Goal: Task Accomplishment & Management: Manage account settings

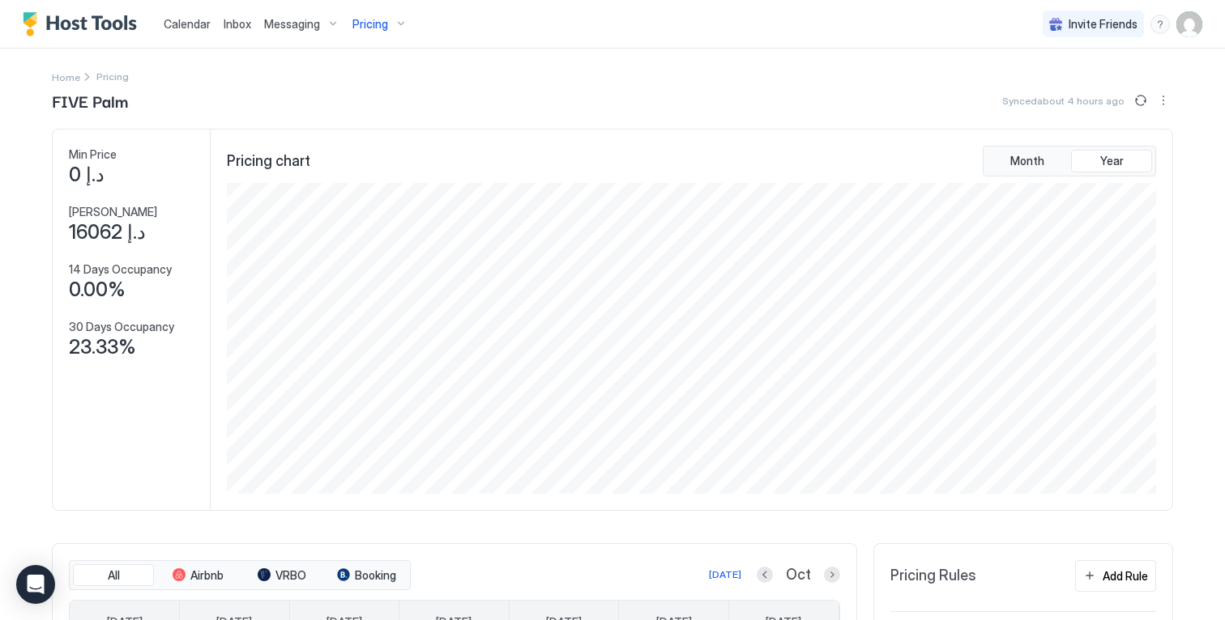
scroll to position [311, 932]
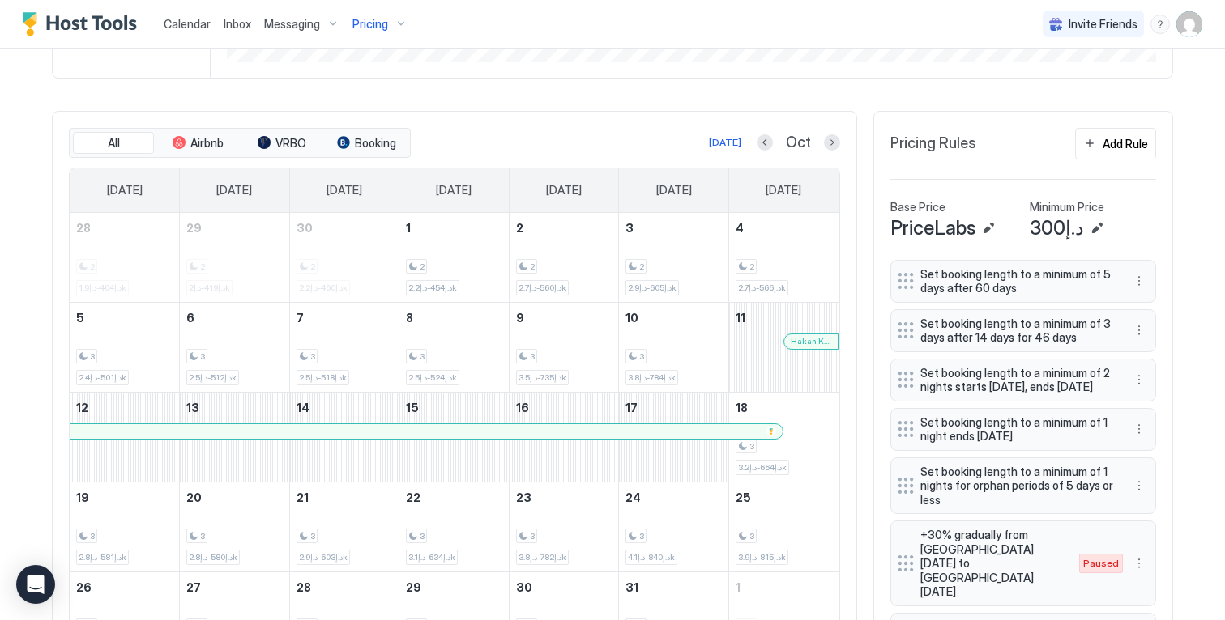
click at [757, 151] on button "Previous month" at bounding box center [765, 142] width 16 height 16
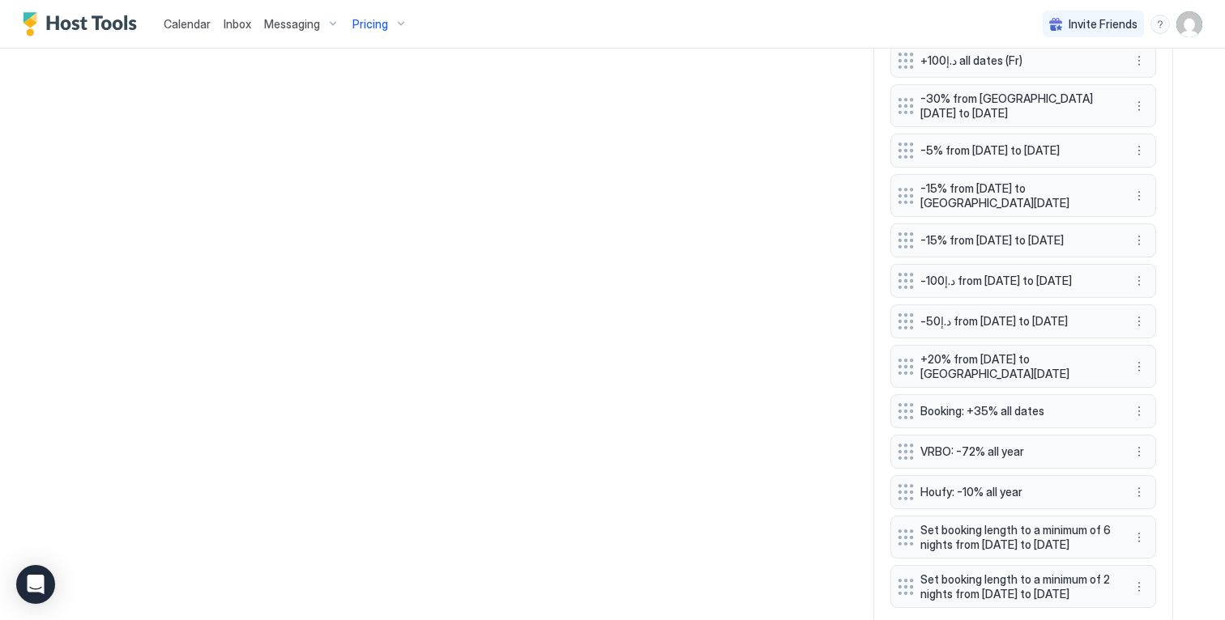
scroll to position [1646, 0]
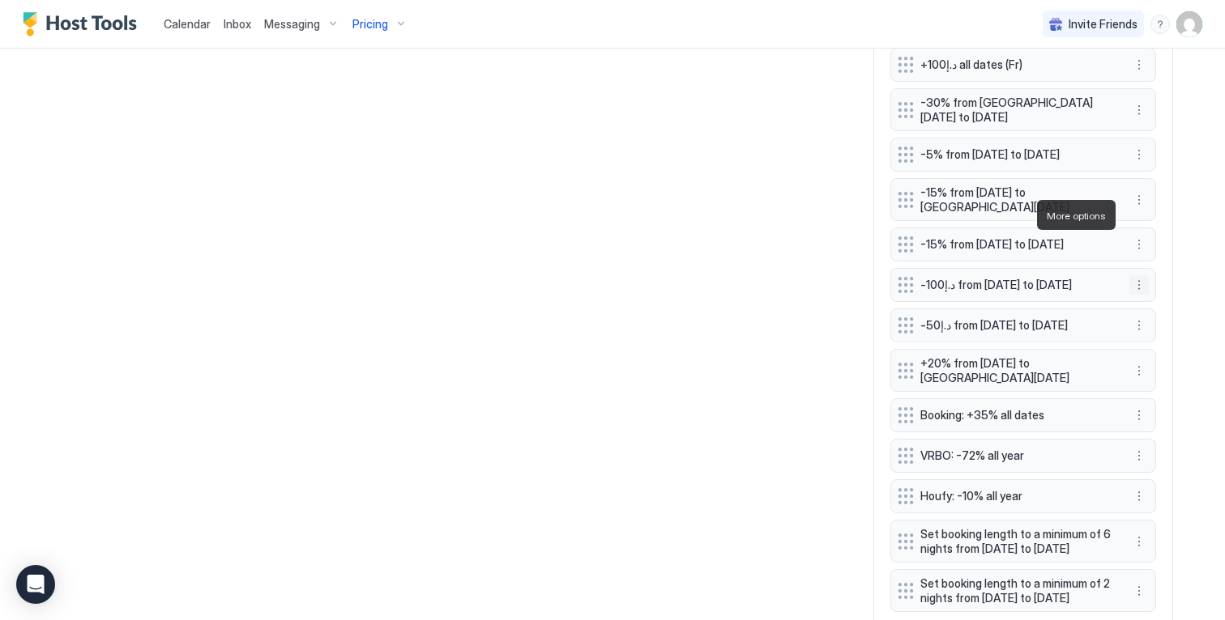
click at [1132, 275] on button "More options" at bounding box center [1138, 284] width 19 height 19
click at [1140, 235] on div "Edit" at bounding box center [1149, 238] width 36 height 12
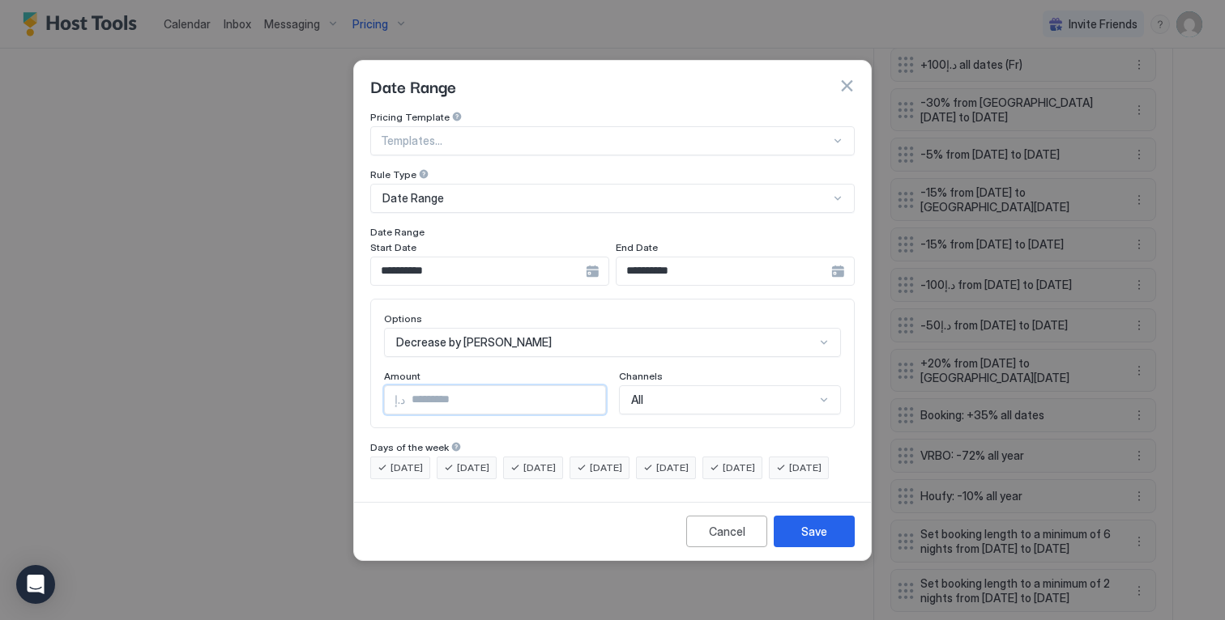
drag, startPoint x: 461, startPoint y: 387, endPoint x: 536, endPoint y: 441, distance: 92.4
click at [437, 398] on input "***" at bounding box center [505, 400] width 200 height 28
click at [592, 258] on div "**********" at bounding box center [489, 271] width 239 height 29
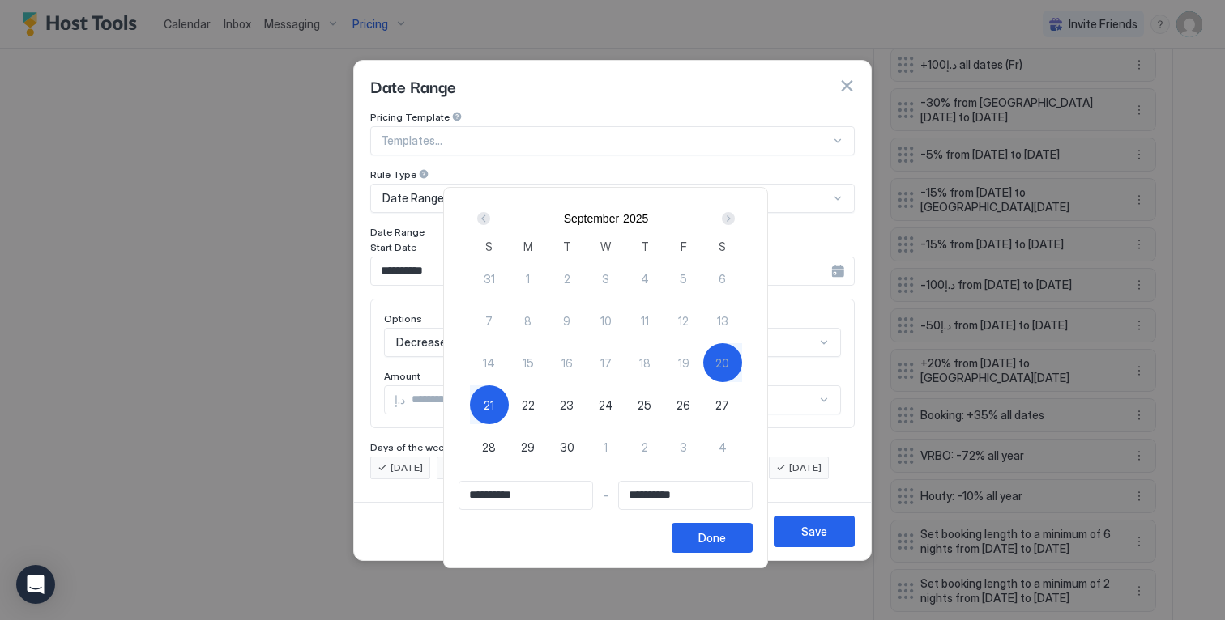
click at [484, 396] on div "21" at bounding box center [489, 405] width 39 height 39
type input "**********"
click at [648, 400] on span "25" at bounding box center [644, 405] width 14 height 17
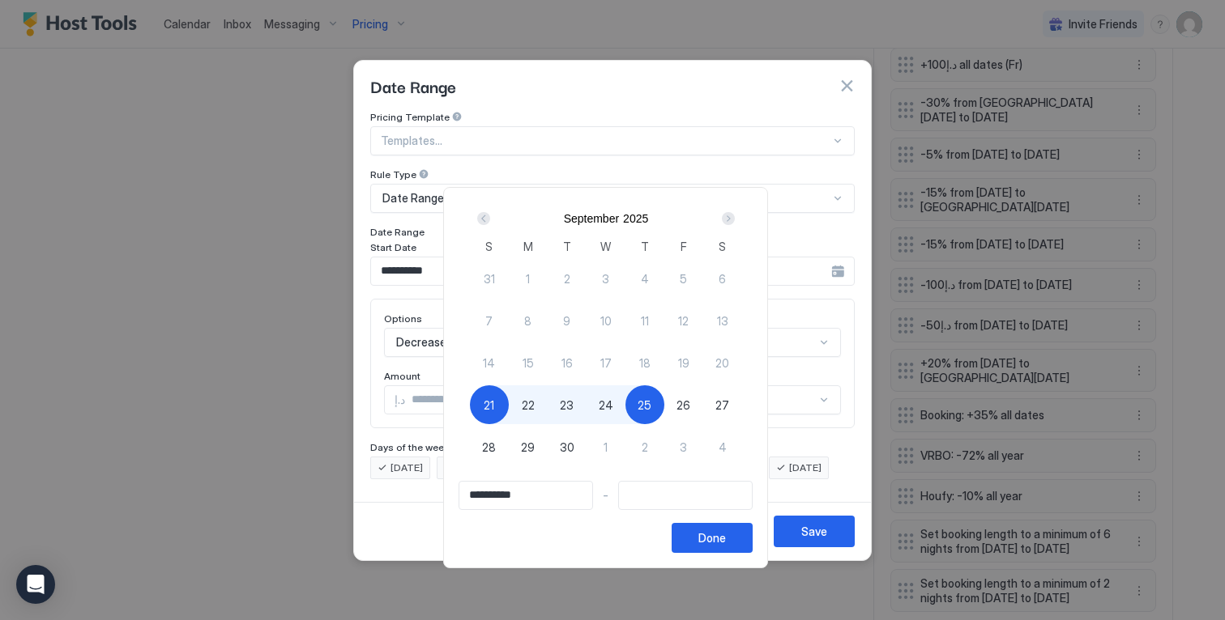
type input "**********"
click at [697, 529] on button "Done" at bounding box center [711, 538] width 81 height 30
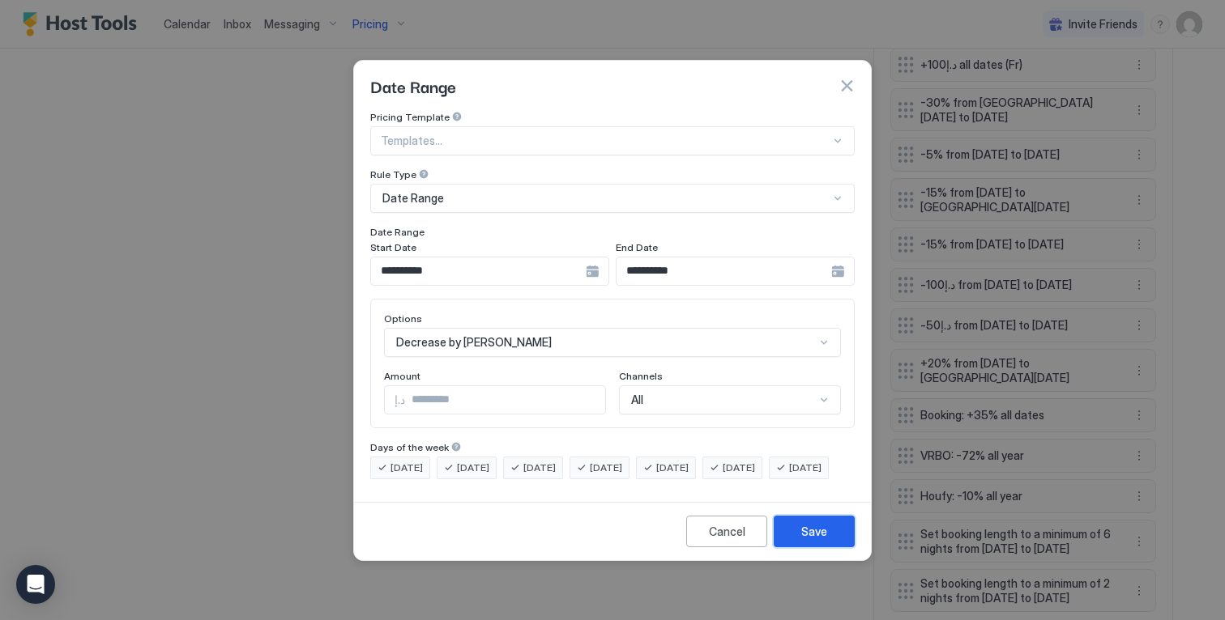
click at [821, 535] on button "Save" at bounding box center [814, 532] width 81 height 32
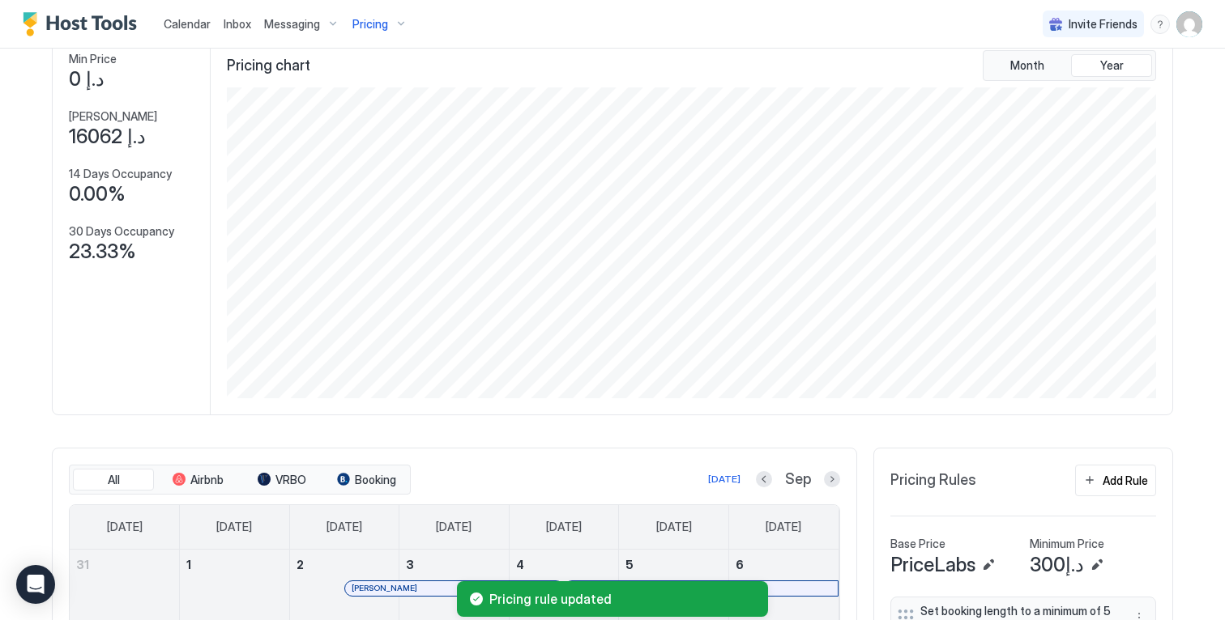
scroll to position [0, 0]
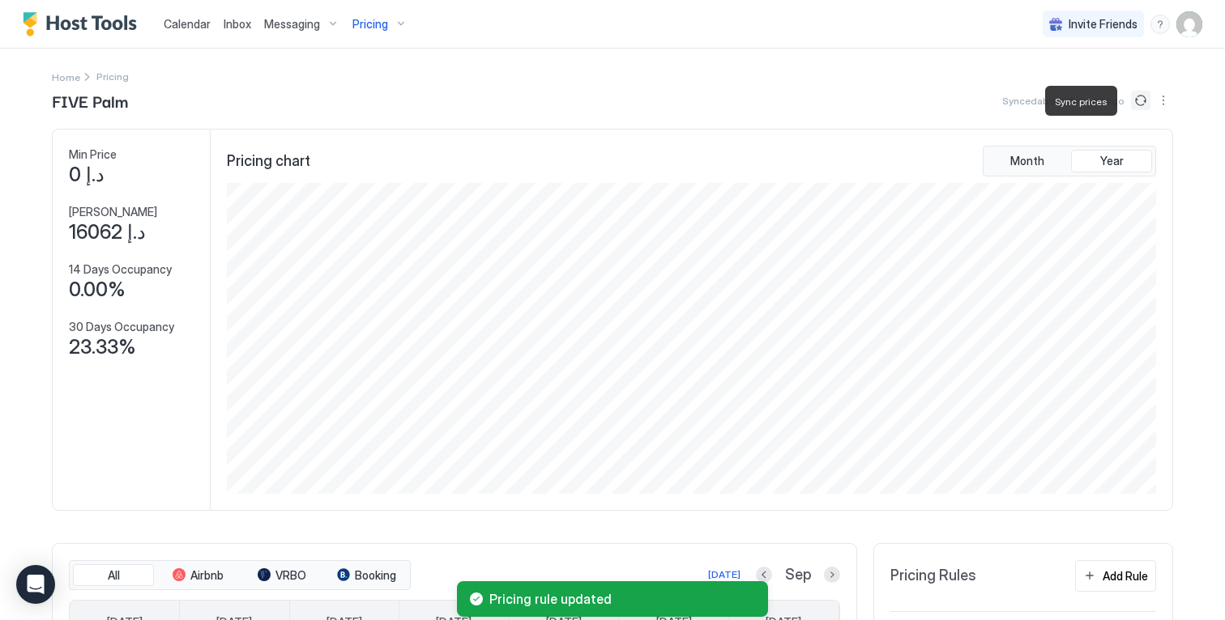
click at [1131, 100] on button "Sync prices" at bounding box center [1140, 100] width 19 height 19
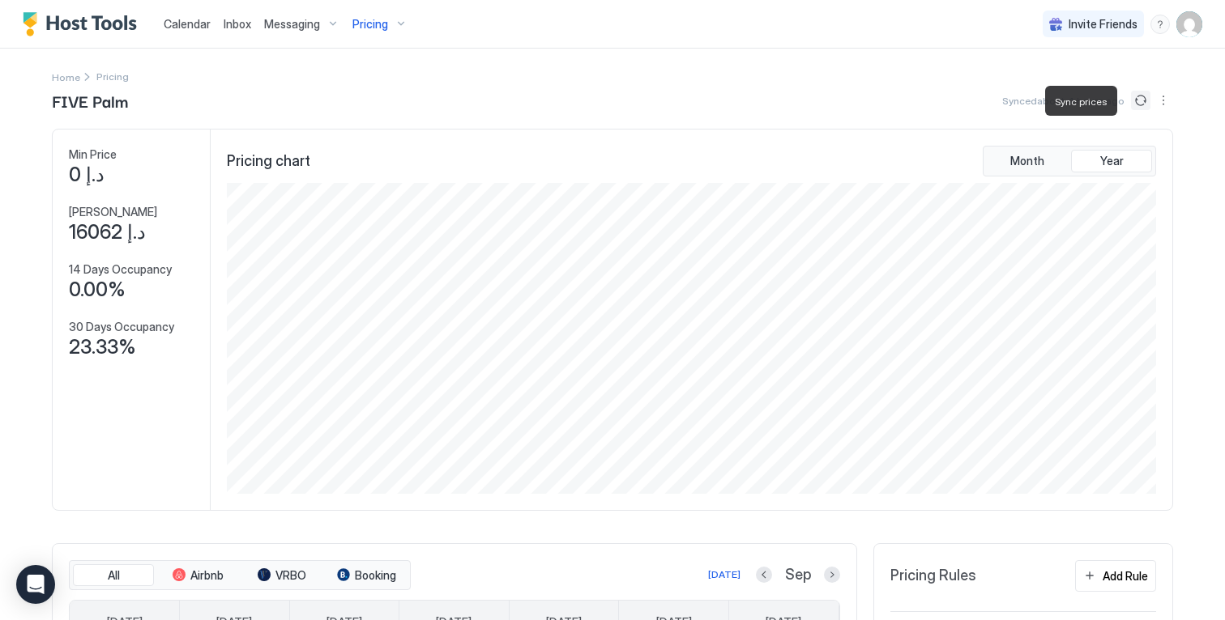
click at [1131, 100] on button "Sync prices" at bounding box center [1140, 100] width 19 height 19
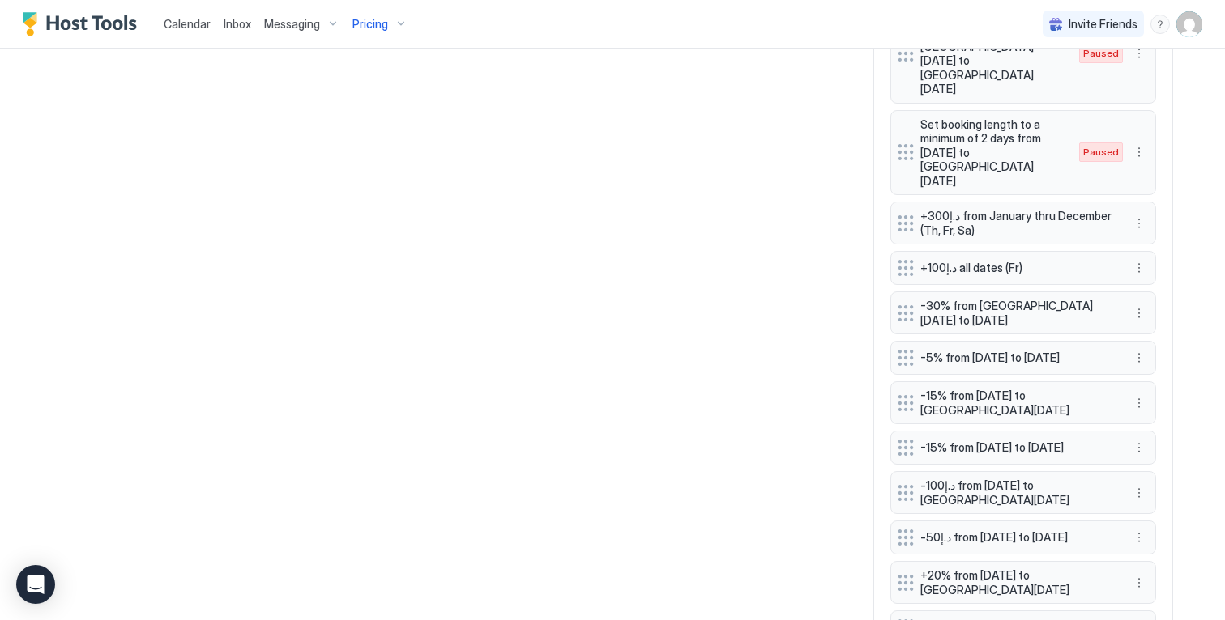
scroll to position [1447, 0]
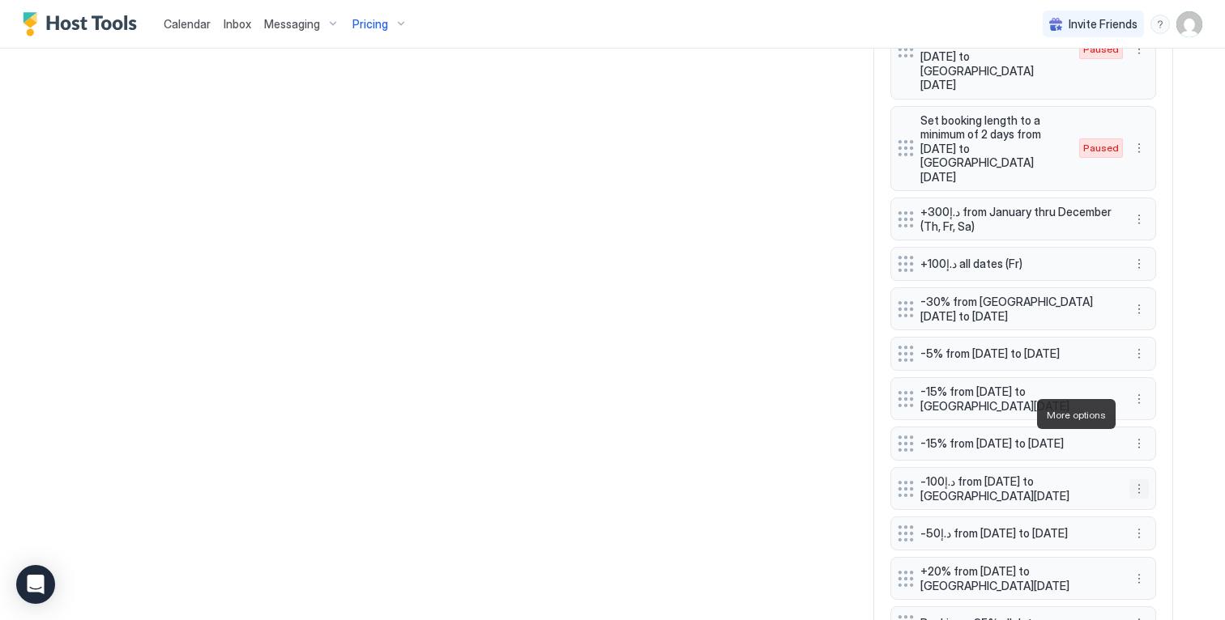
click at [1132, 480] on button "More options" at bounding box center [1138, 489] width 19 height 19
click at [1153, 431] on span "Edit" at bounding box center [1158, 437] width 18 height 12
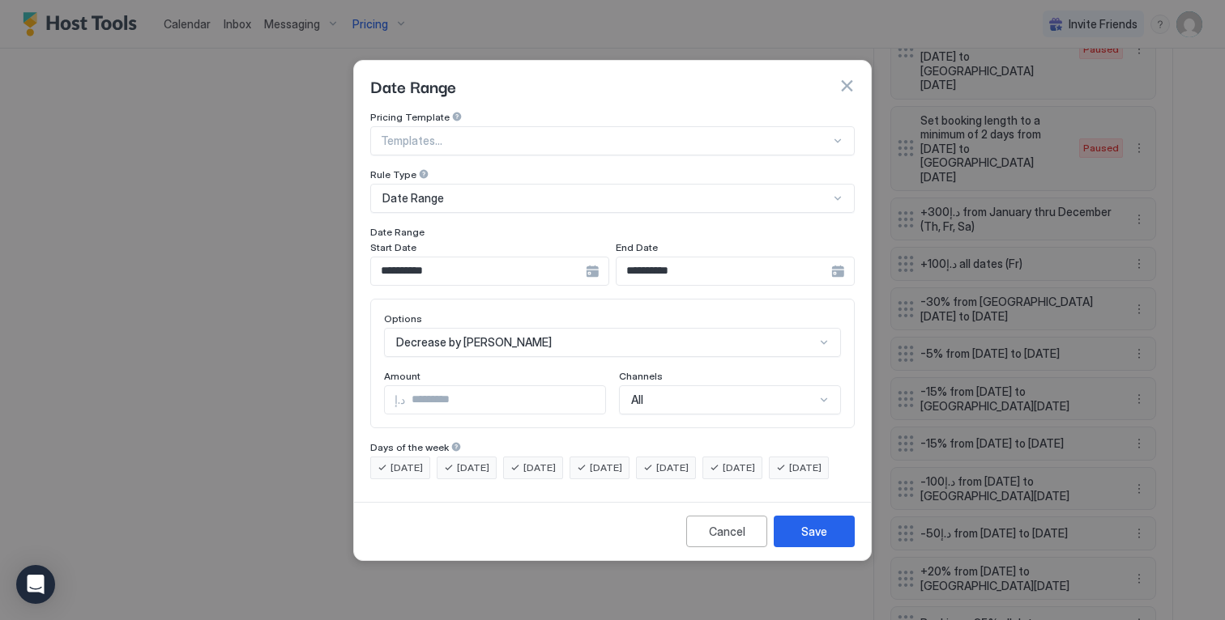
click at [557, 262] on input "**********" at bounding box center [478, 272] width 215 height 28
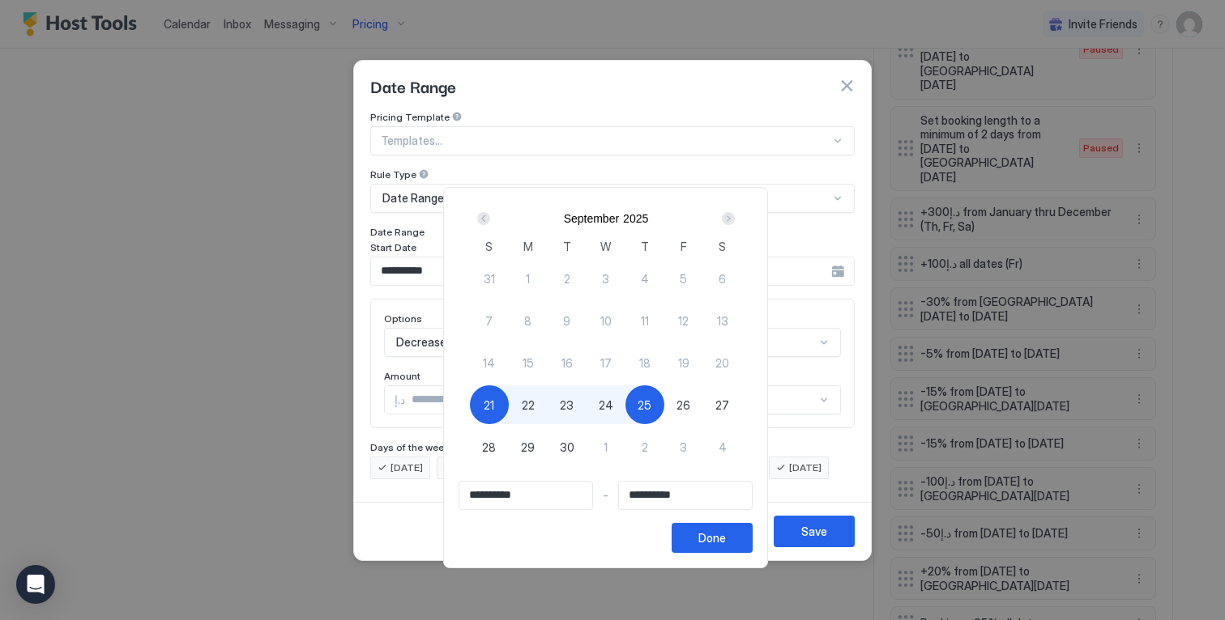
click at [494, 389] on div "21" at bounding box center [489, 405] width 39 height 39
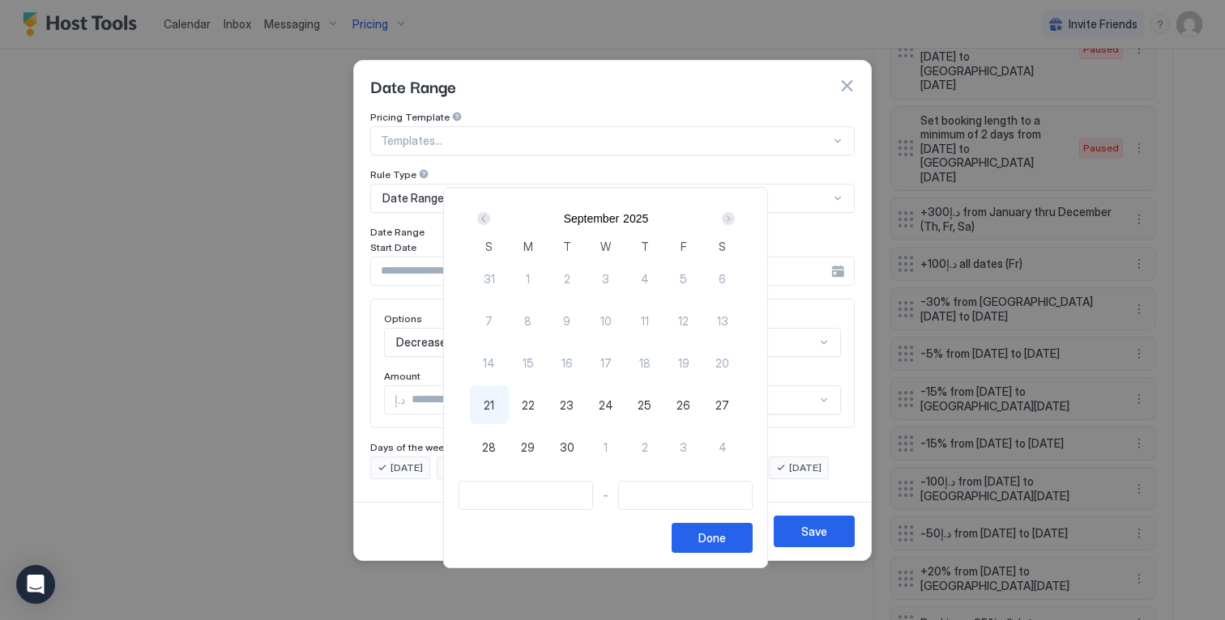
click at [503, 414] on div "21" at bounding box center [489, 405] width 39 height 39
type input "**********"
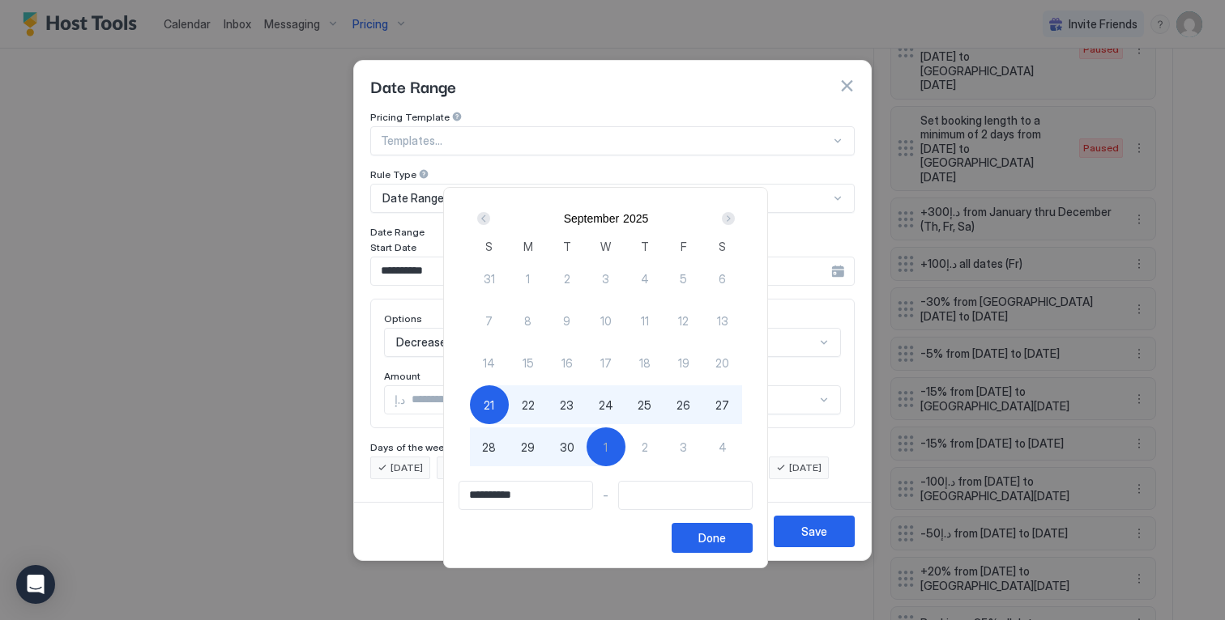
click at [625, 449] on div "1" at bounding box center [605, 447] width 39 height 39
type input "**********"
click at [726, 546] on div "Done" at bounding box center [712, 538] width 28 height 17
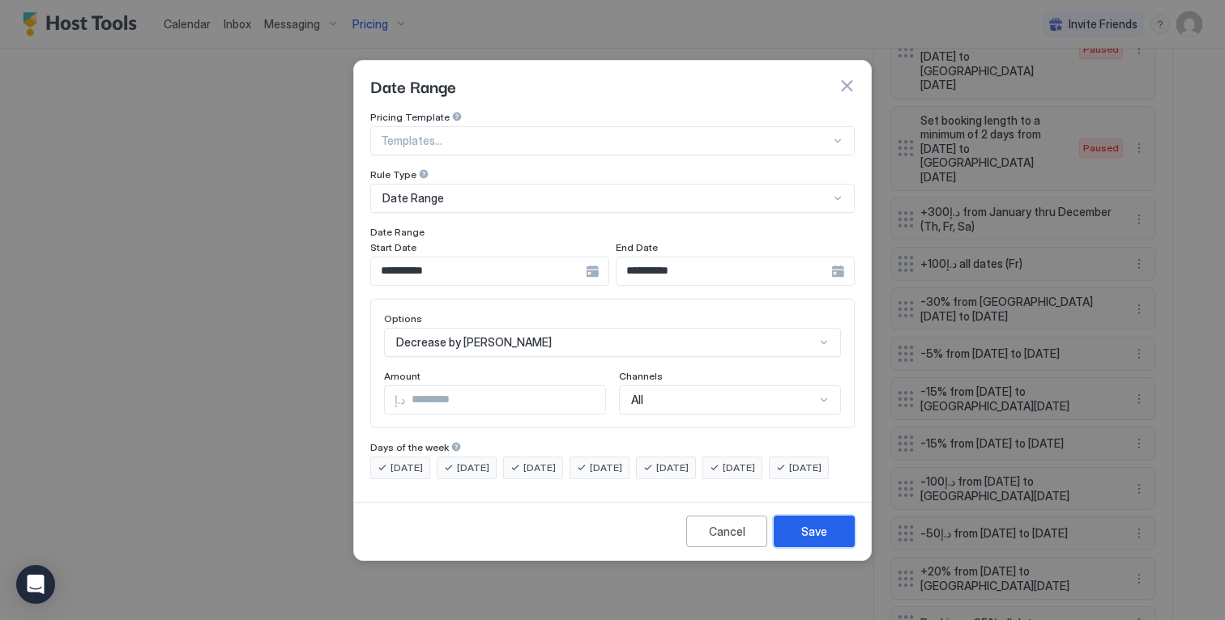
click at [818, 540] on div "Save" at bounding box center [814, 531] width 26 height 17
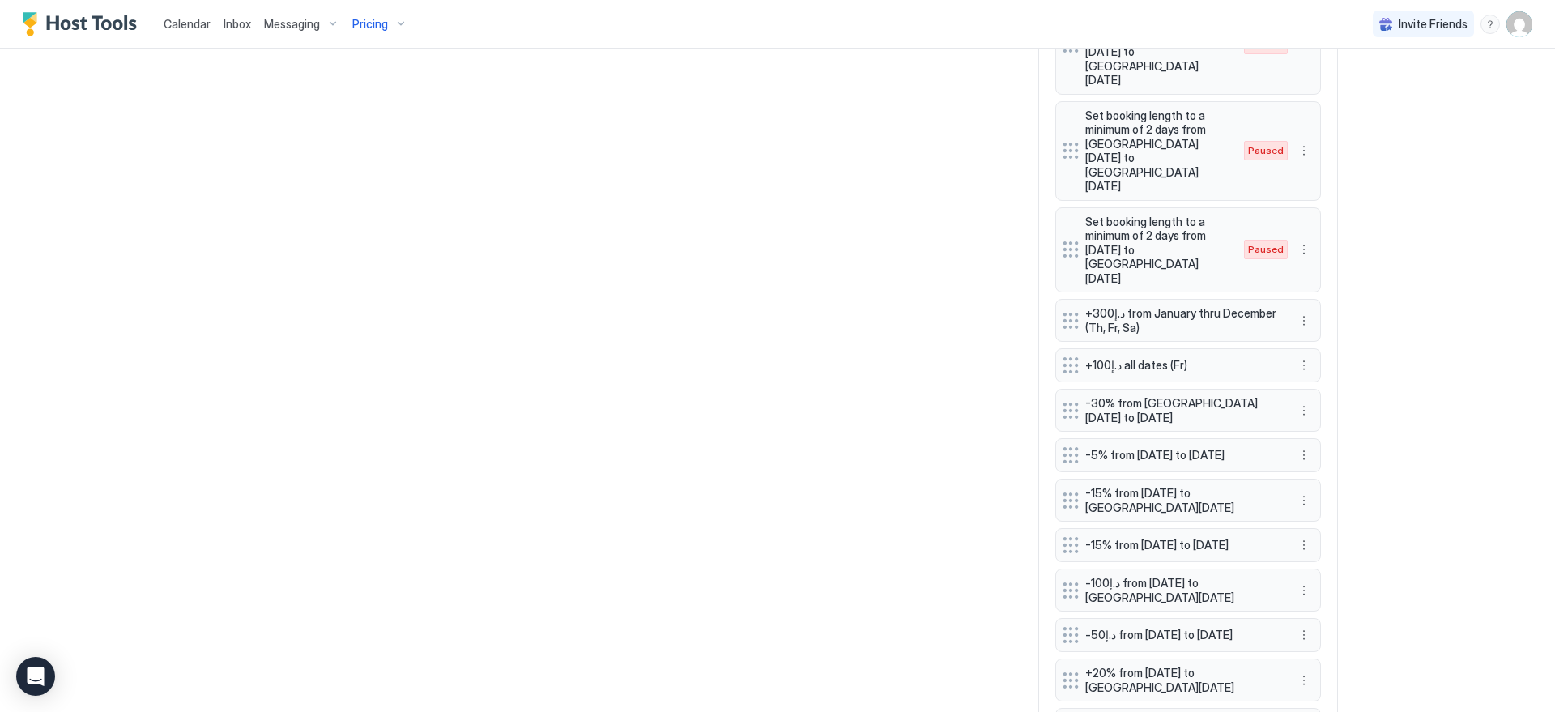
scroll to position [0, 0]
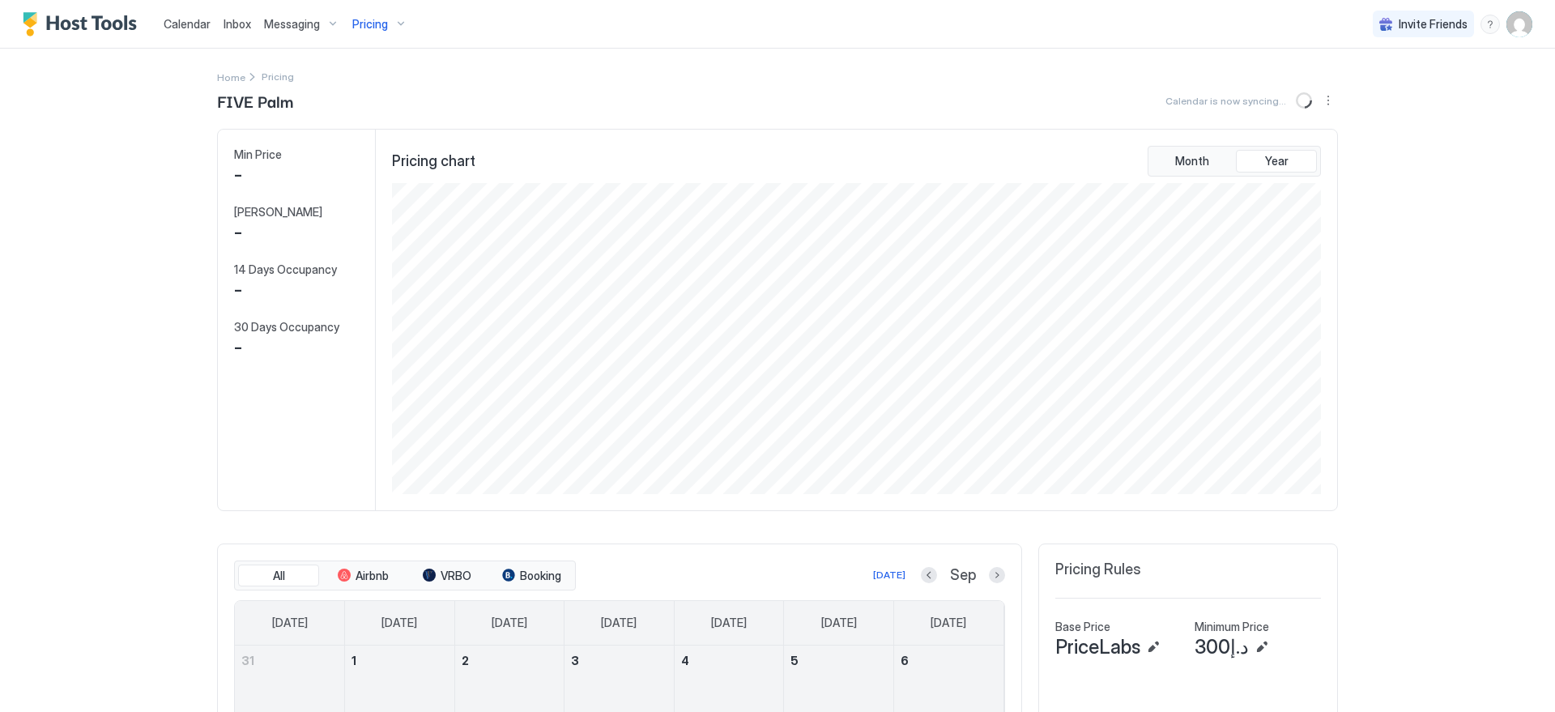
scroll to position [311, 932]
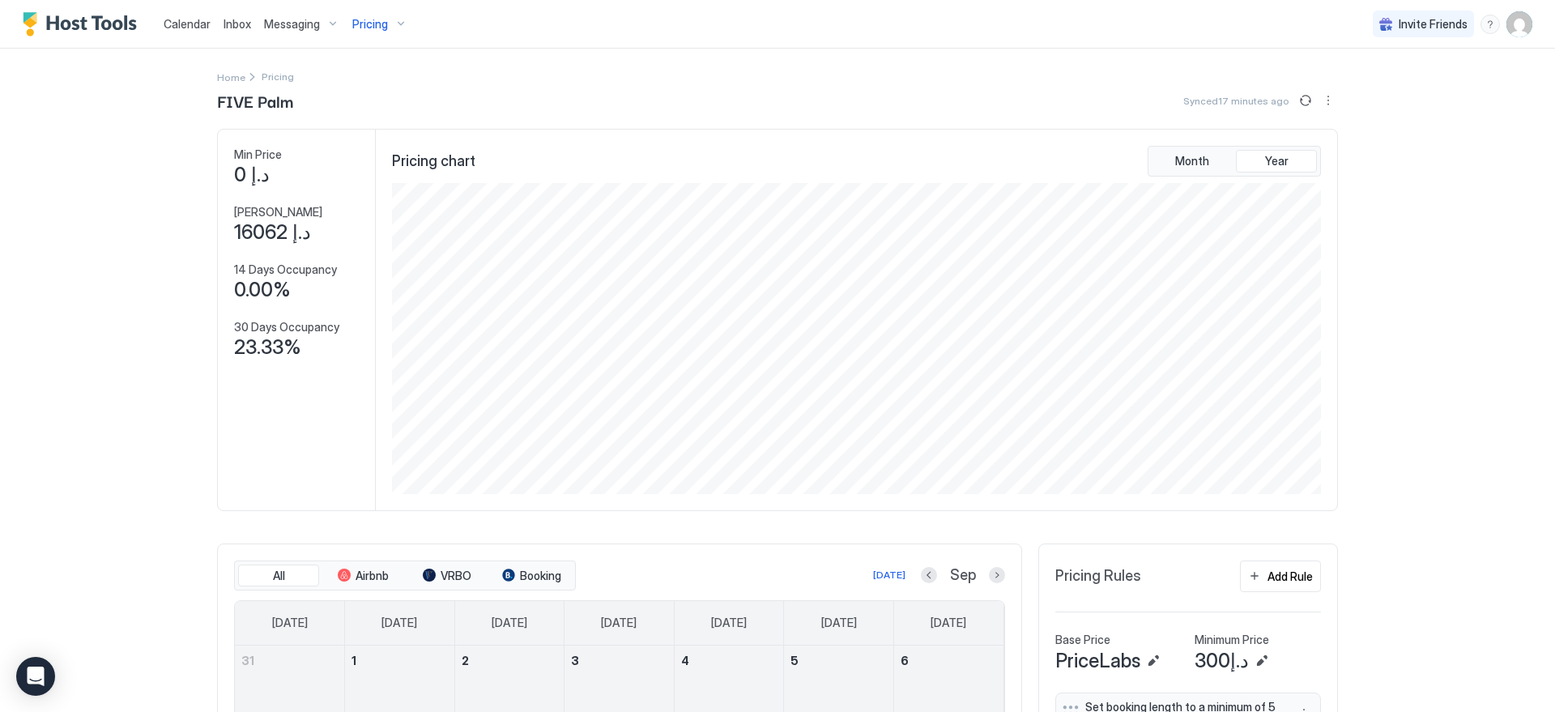
click at [395, 25] on div "Pricing" at bounding box center [380, 25] width 68 height 28
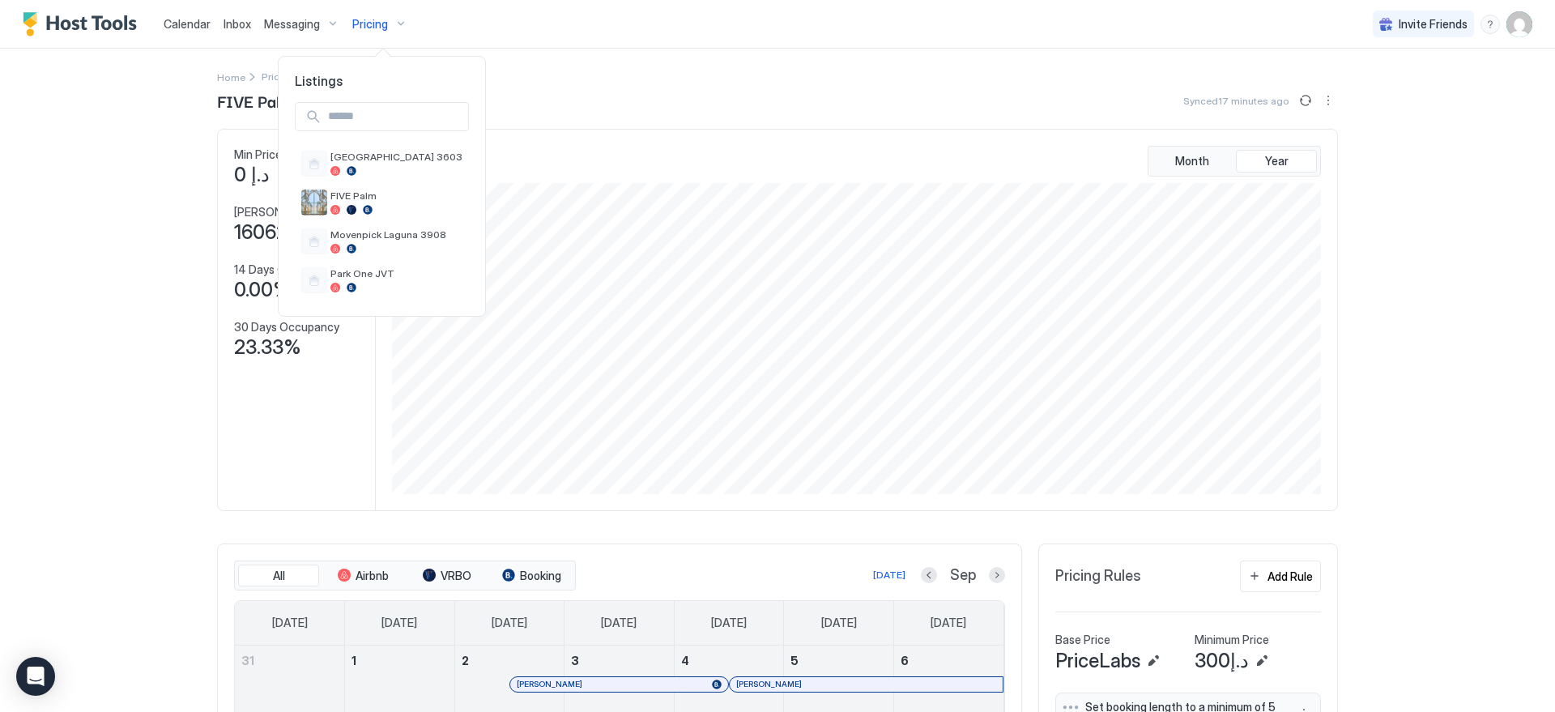
click at [758, 64] on div at bounding box center [777, 356] width 1555 height 712
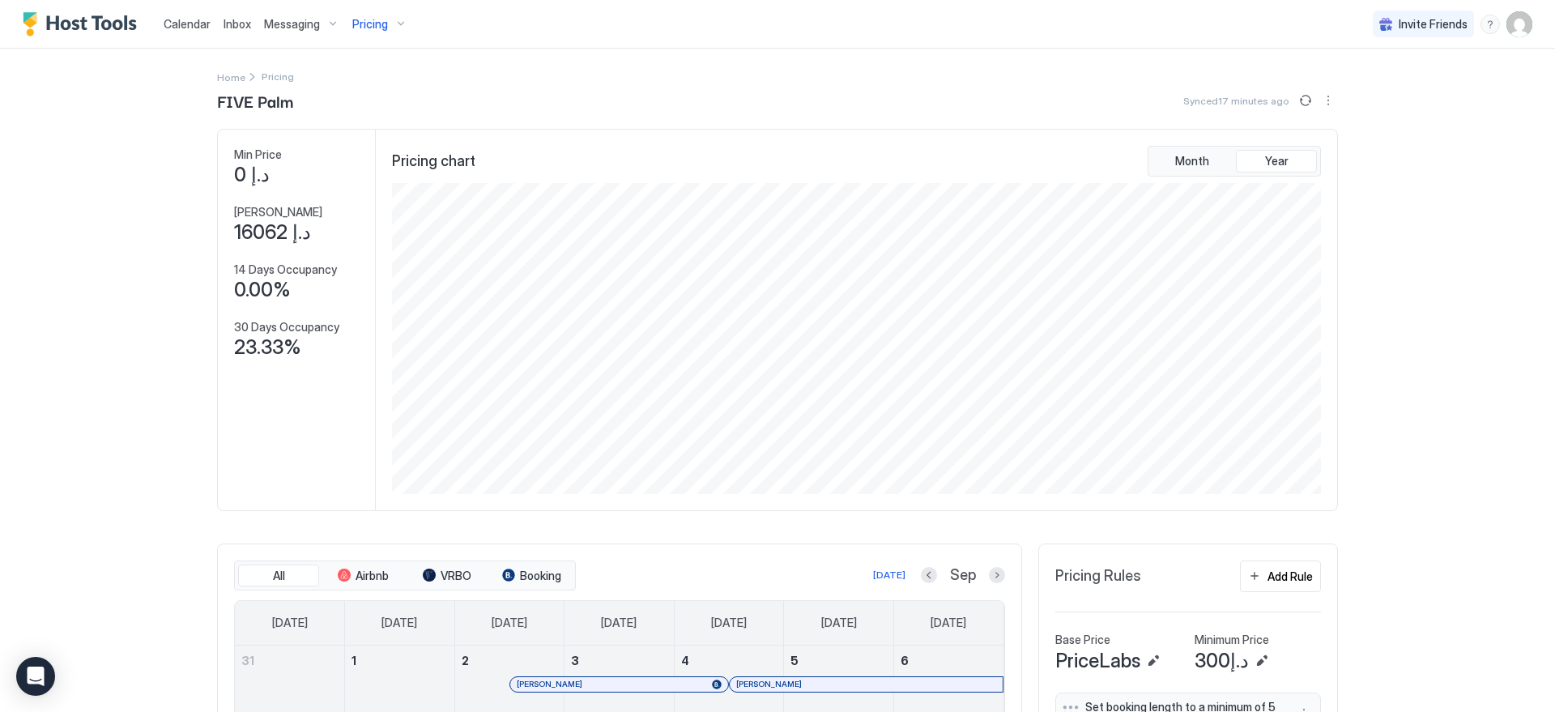
click at [359, 28] on span "Pricing" at bounding box center [370, 24] width 36 height 15
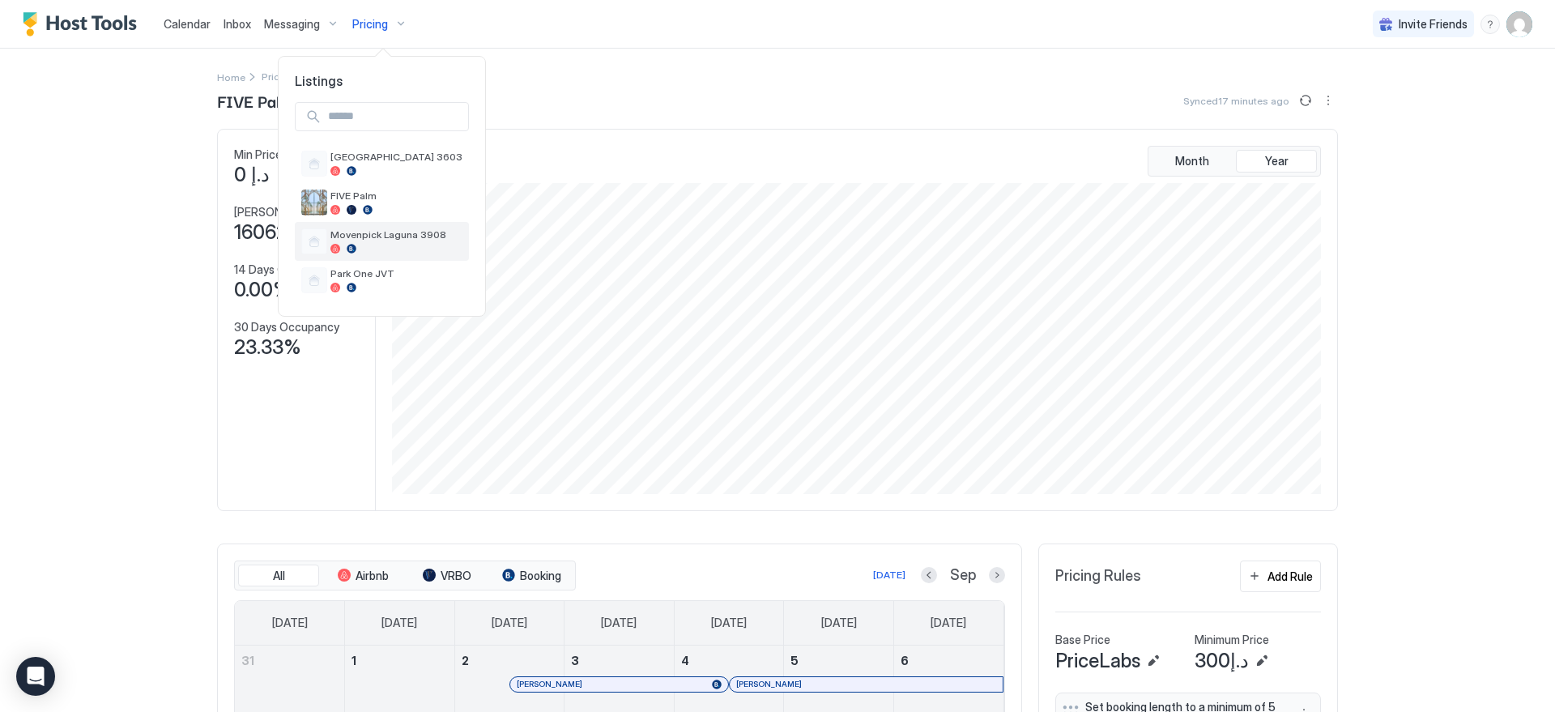
click at [414, 249] on div at bounding box center [396, 249] width 132 height 10
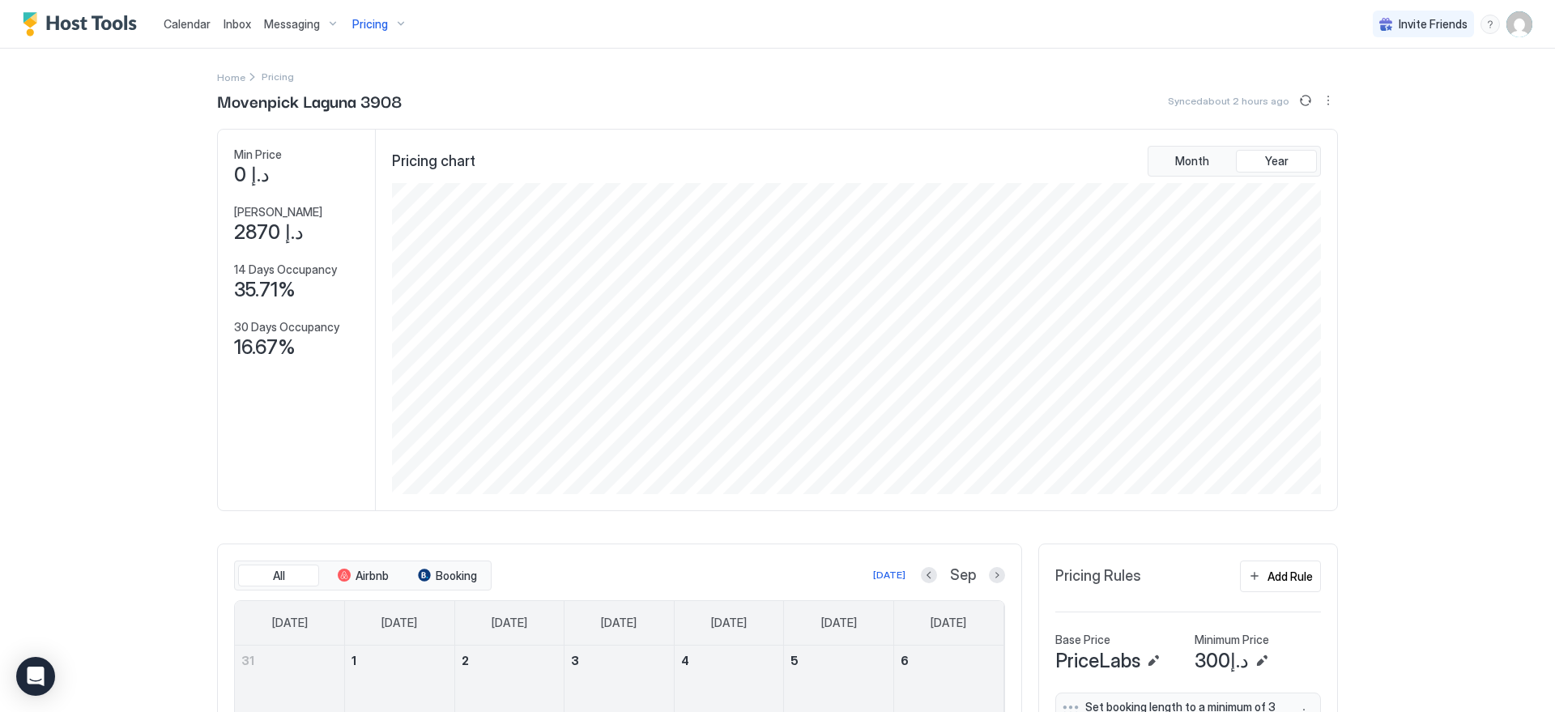
click at [365, 24] on span "Pricing" at bounding box center [370, 24] width 36 height 15
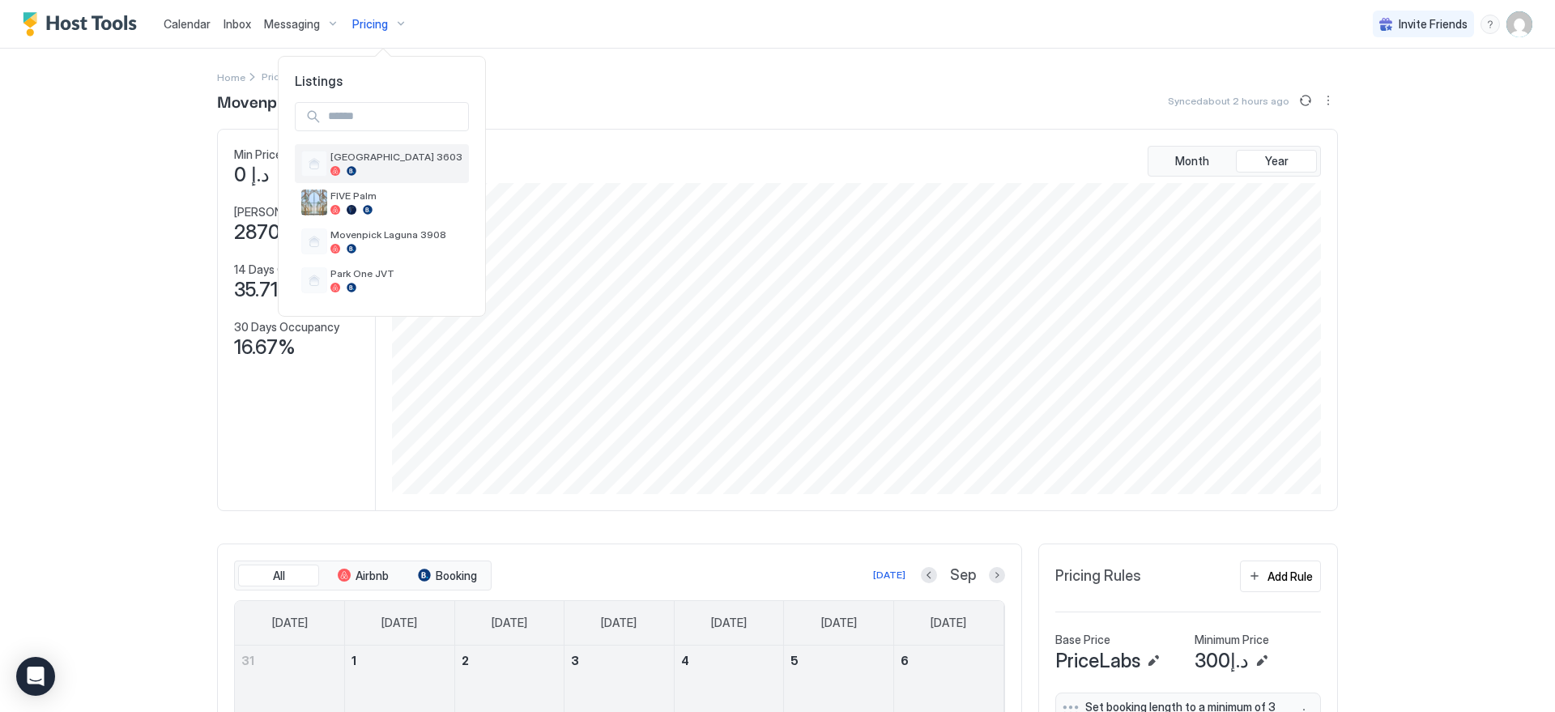
click at [415, 157] on span "[GEOGRAPHIC_DATA] 3603" at bounding box center [396, 157] width 132 height 12
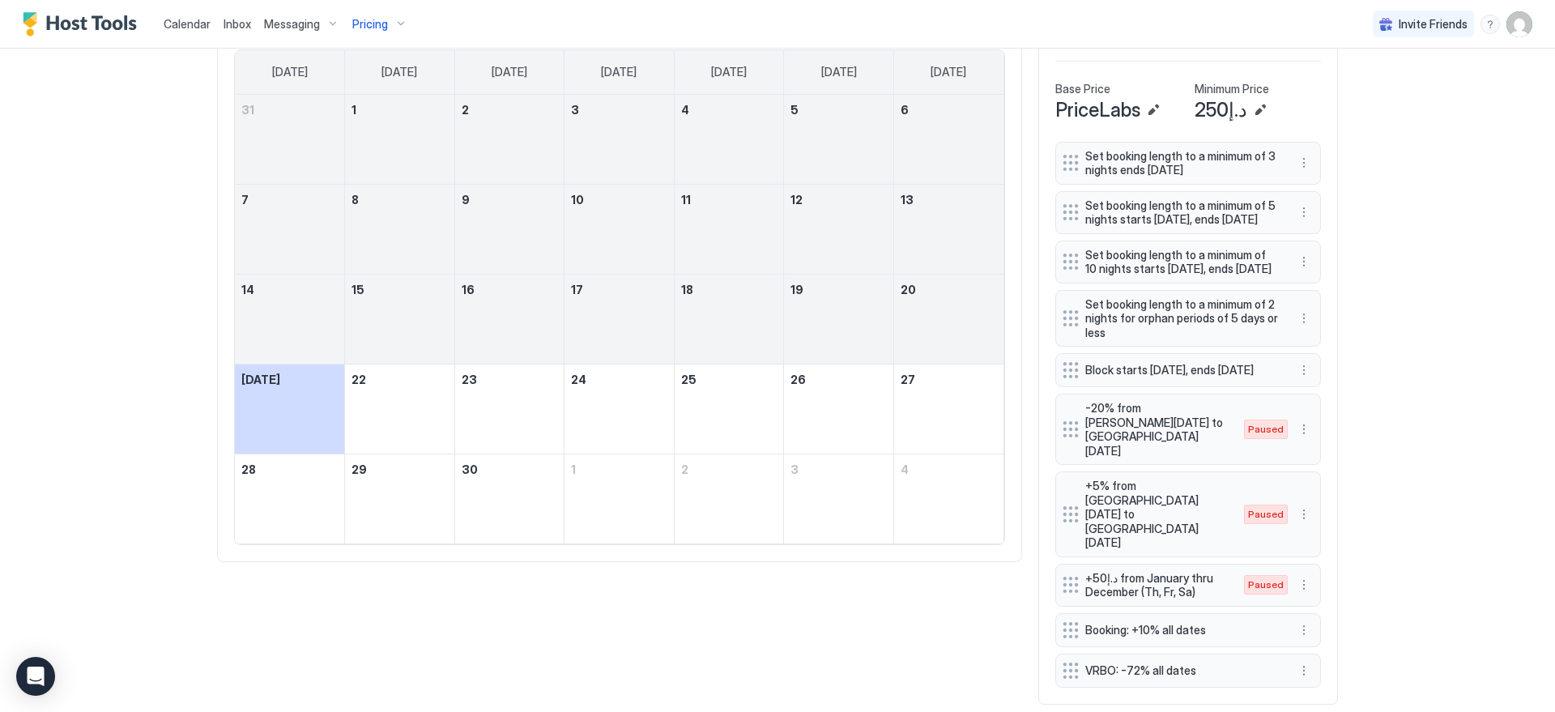
scroll to position [555, 0]
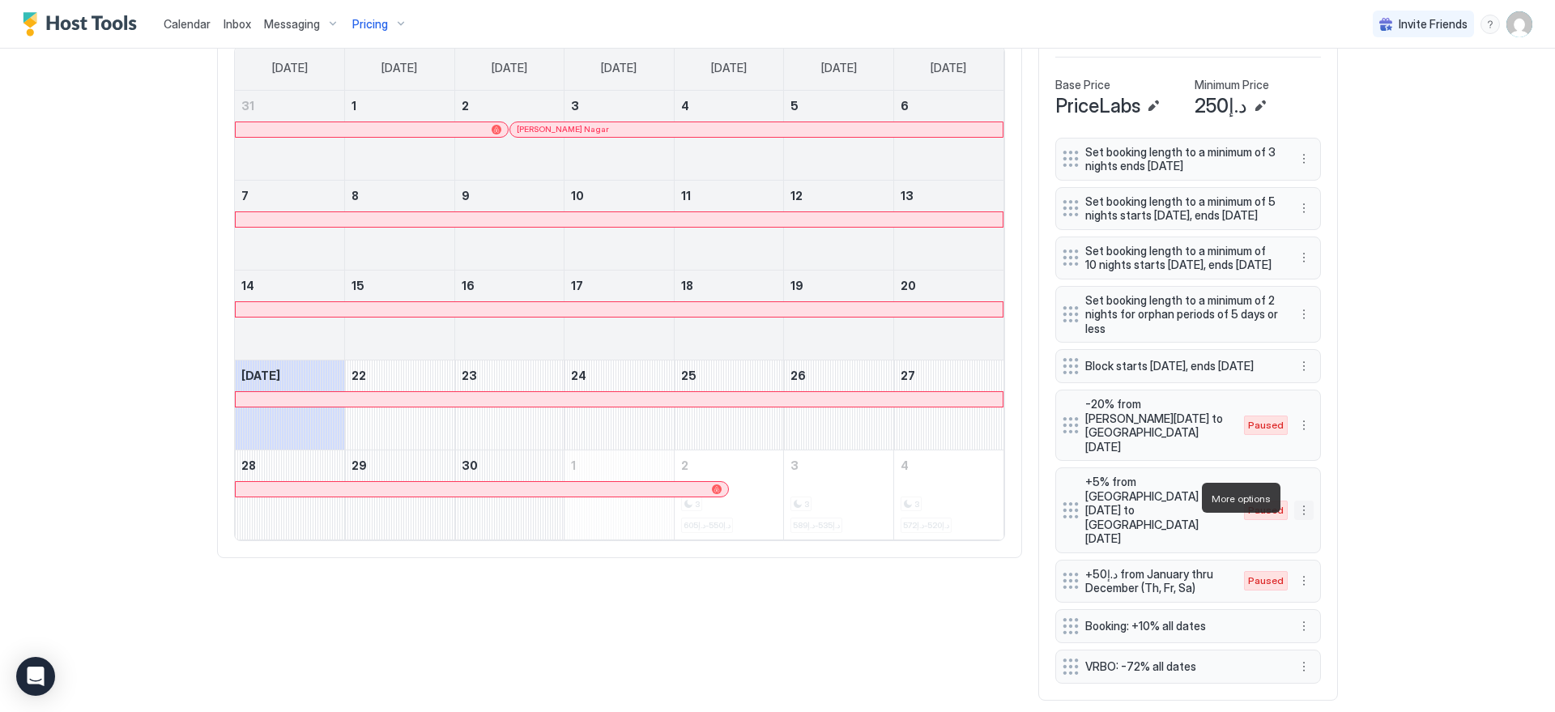
click at [1299, 501] on button "More options" at bounding box center [1303, 510] width 19 height 19
click at [1309, 540] on div "Enable" at bounding box center [1320, 546] width 49 height 12
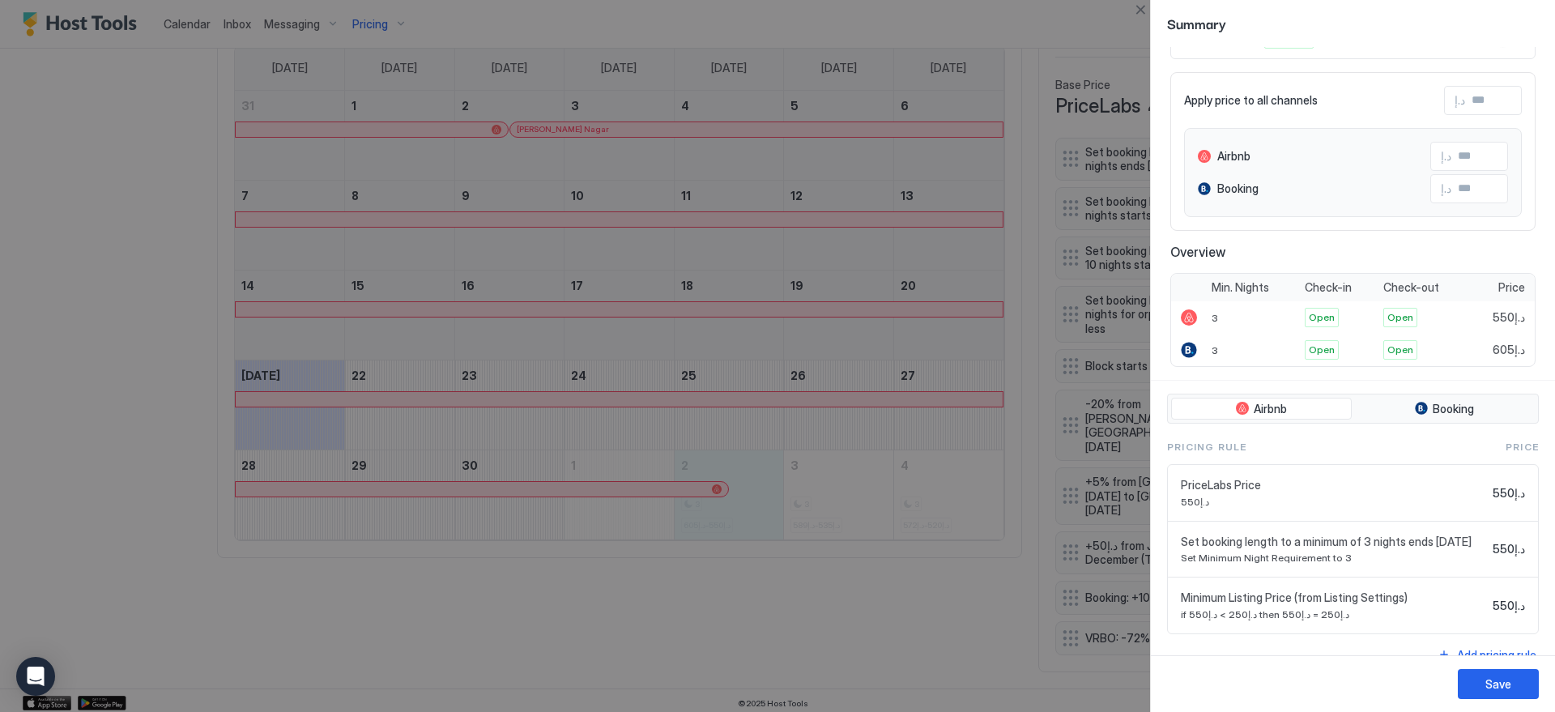
scroll to position [0, 0]
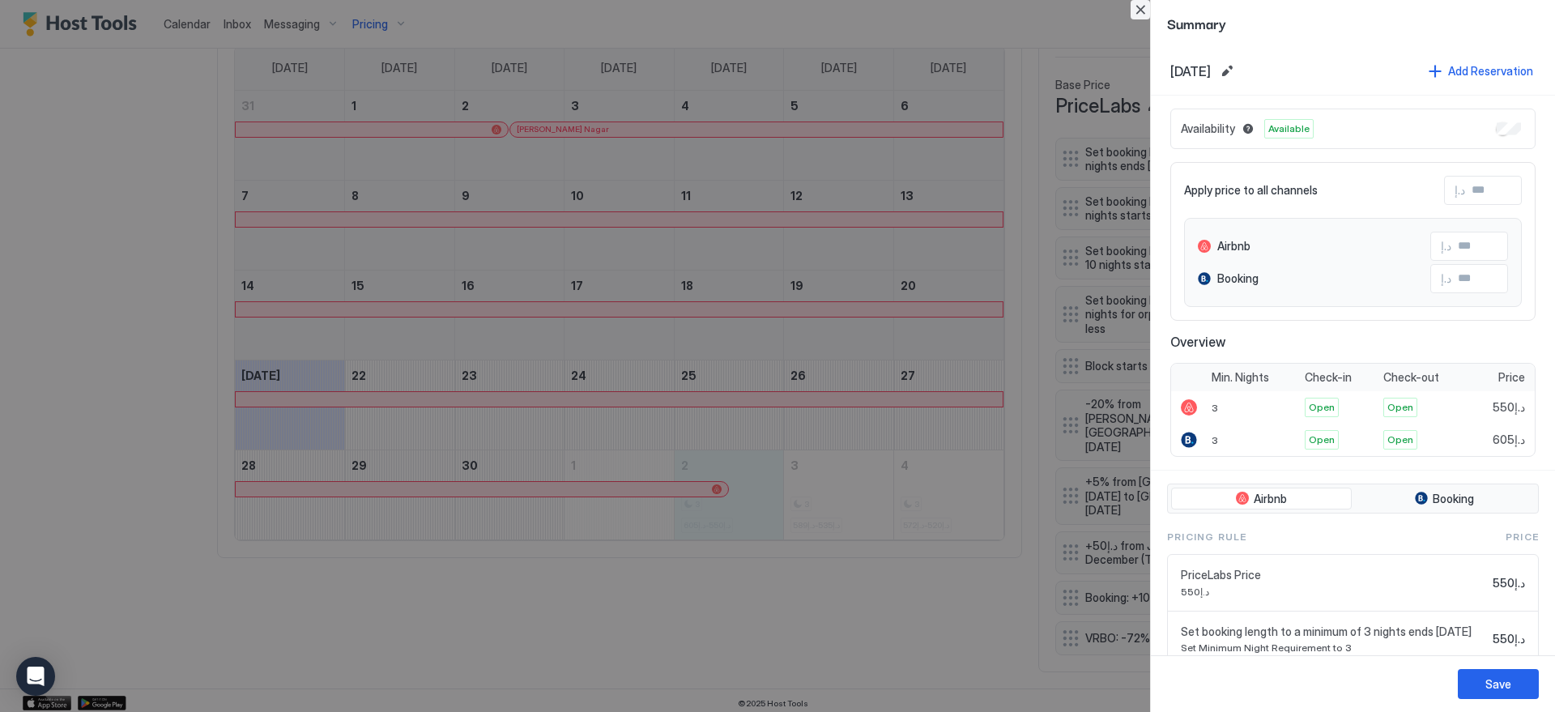
click at [1133, 2] on button "Close" at bounding box center [1140, 9] width 19 height 19
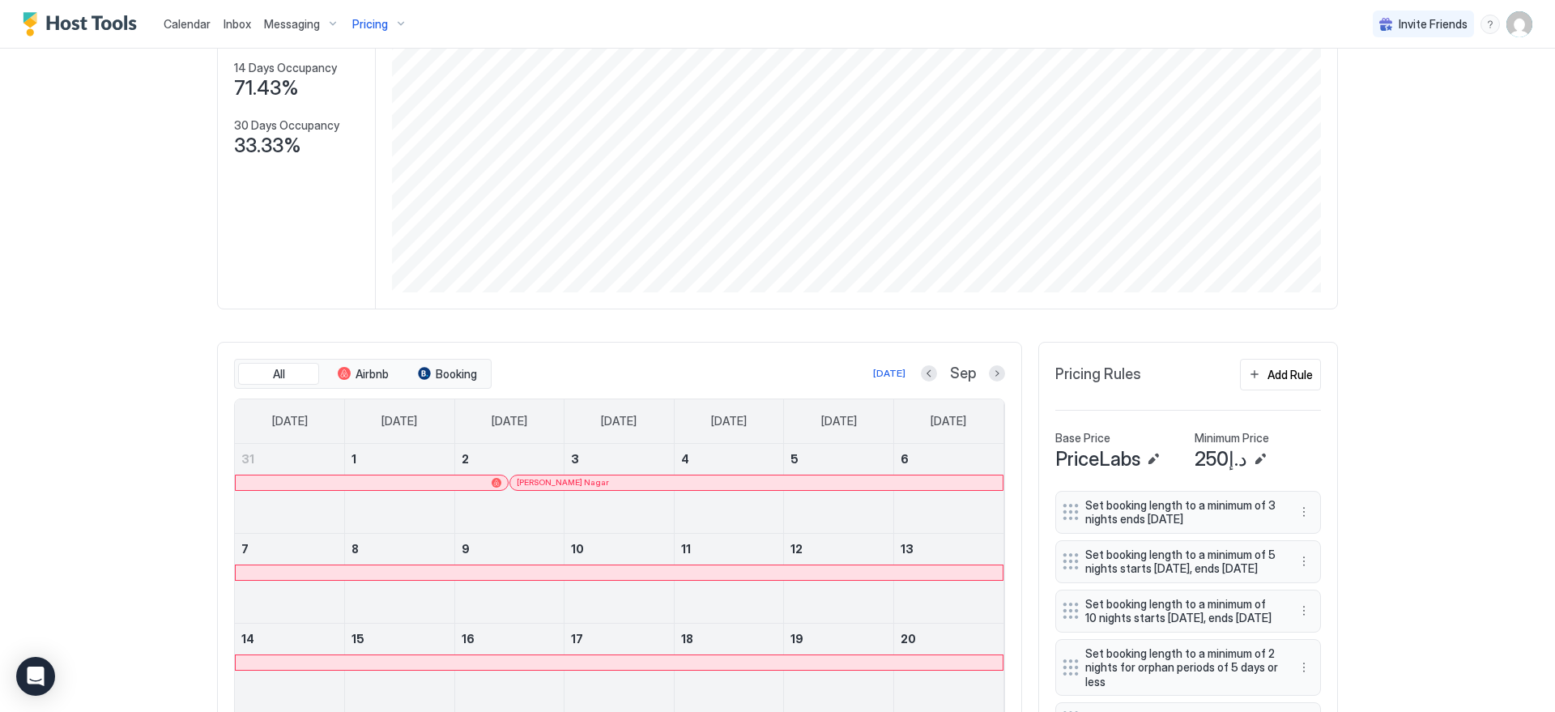
scroll to position [198, 0]
click at [989, 374] on button "Next month" at bounding box center [997, 377] width 16 height 16
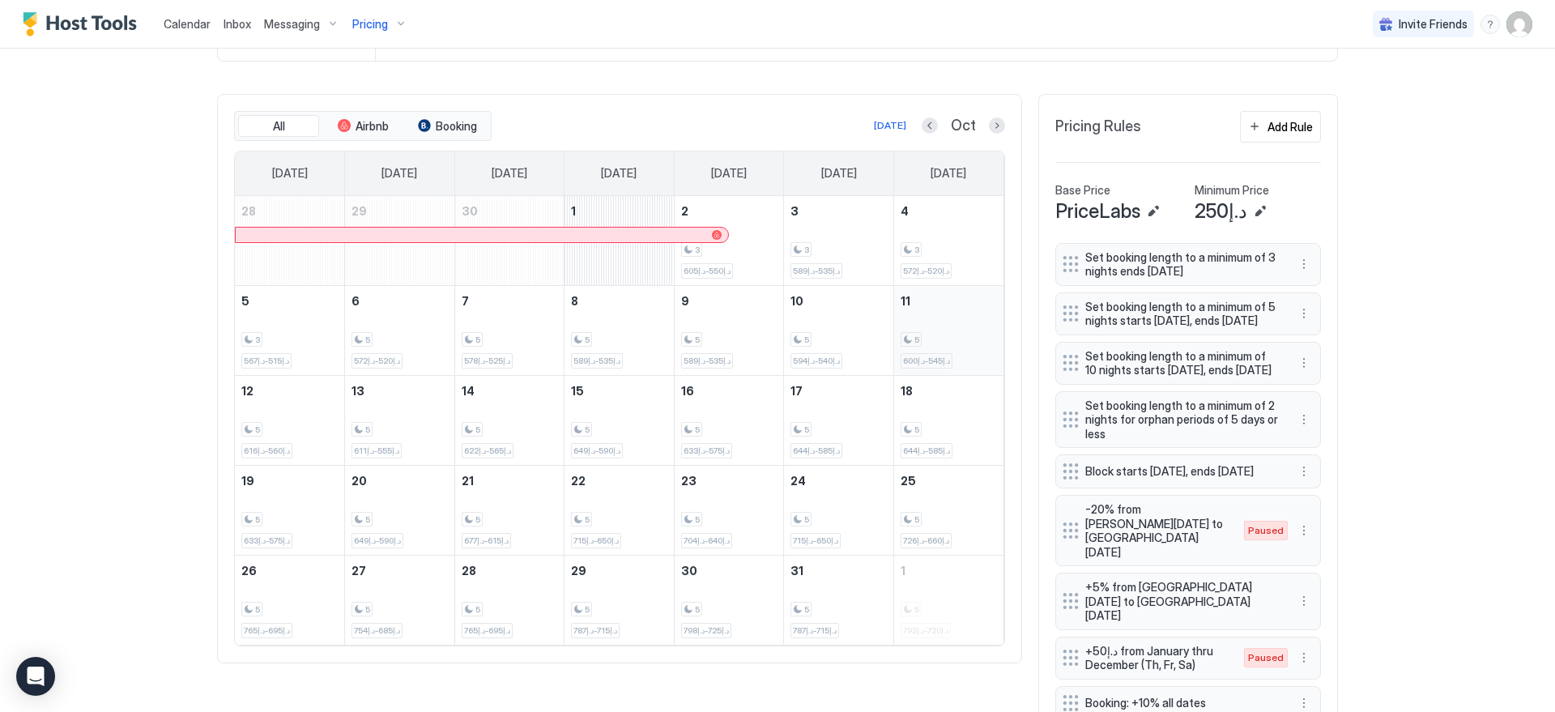
scroll to position [433, 0]
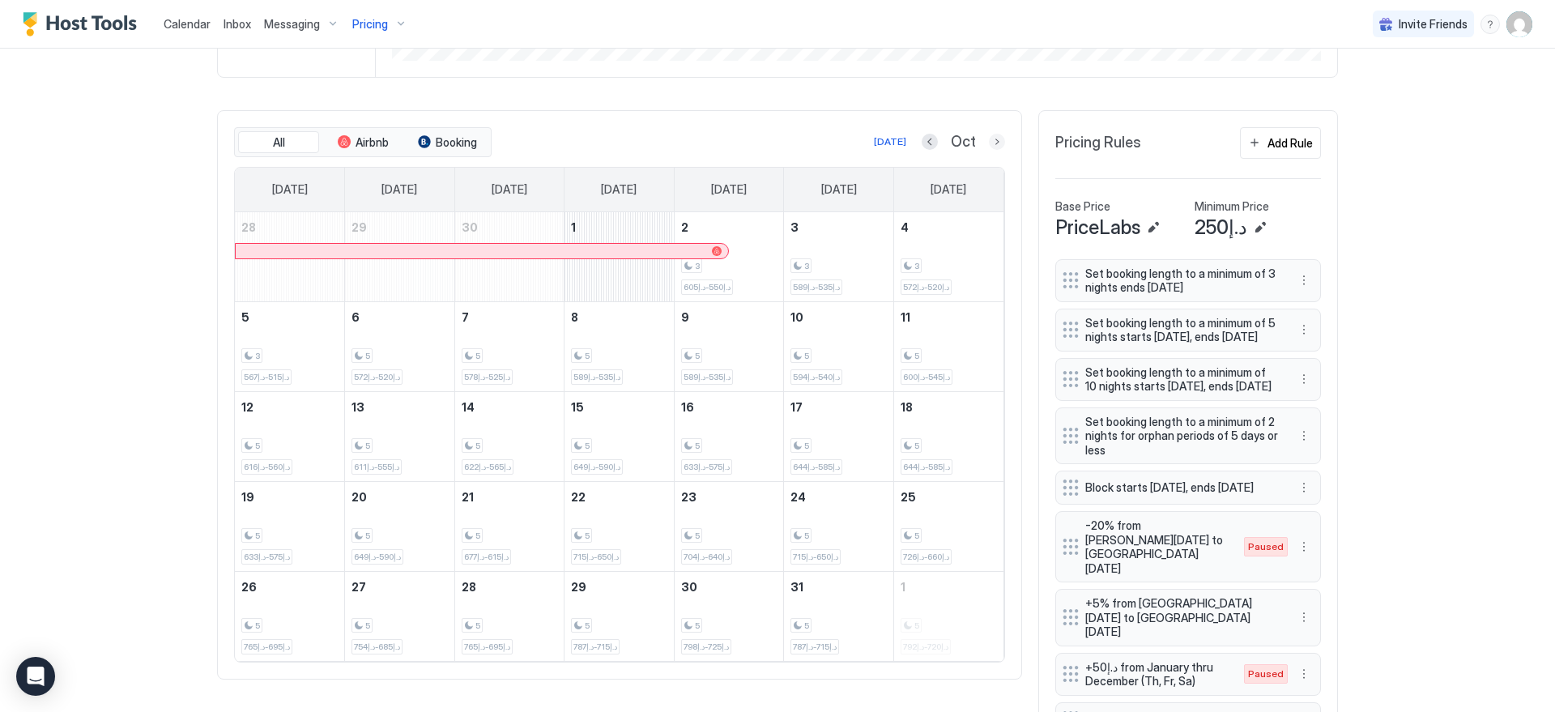
click at [991, 146] on button "Next month" at bounding box center [997, 142] width 16 height 16
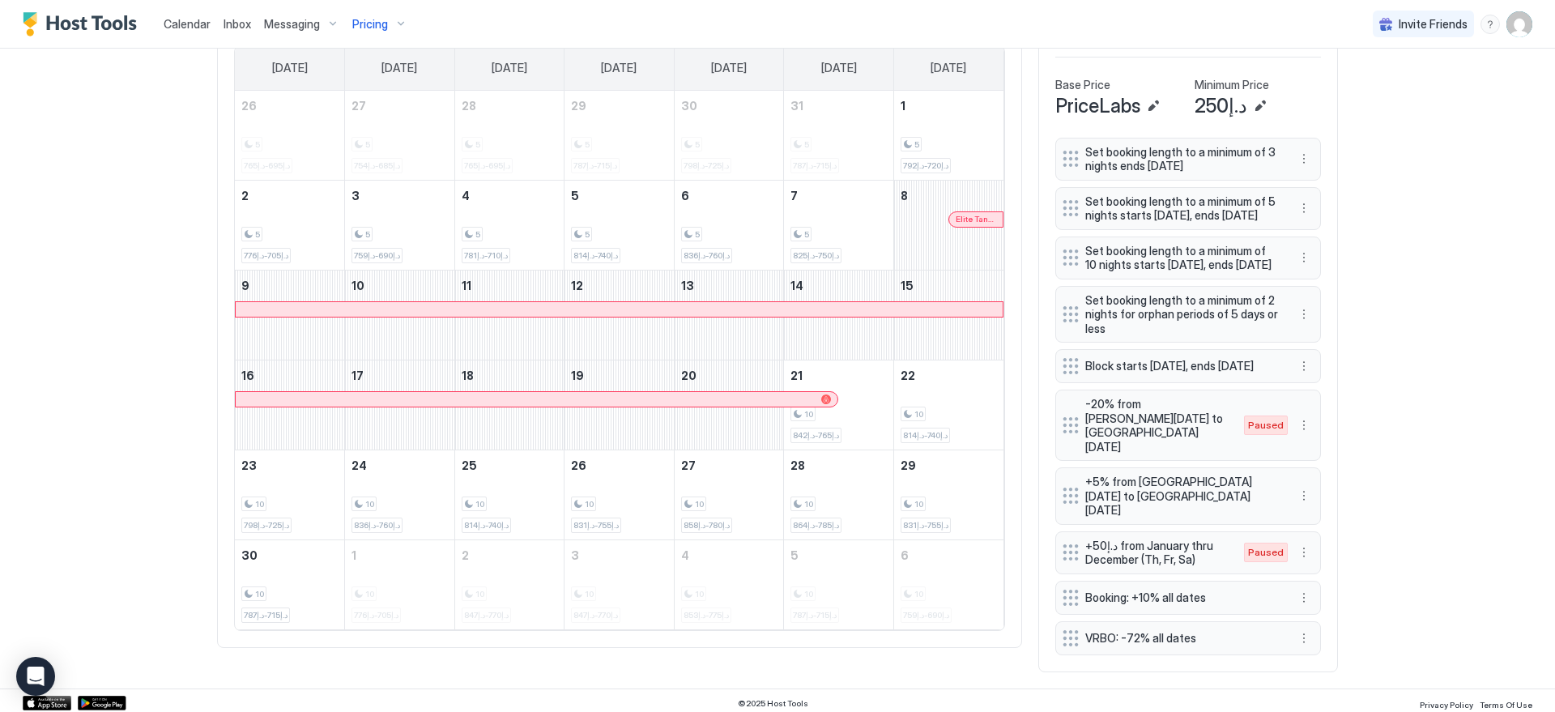
scroll to position [0, 0]
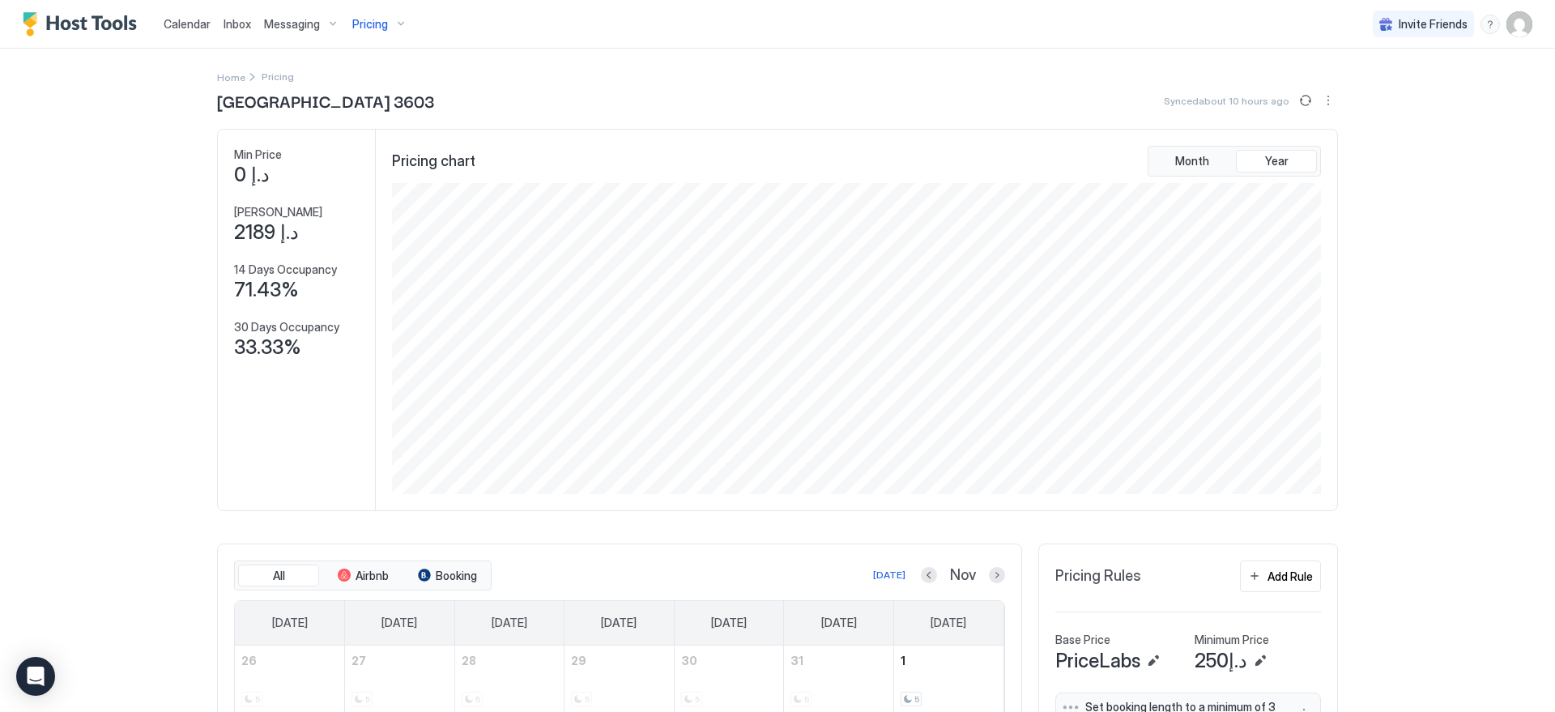
click at [377, 23] on span "Pricing" at bounding box center [370, 24] width 36 height 15
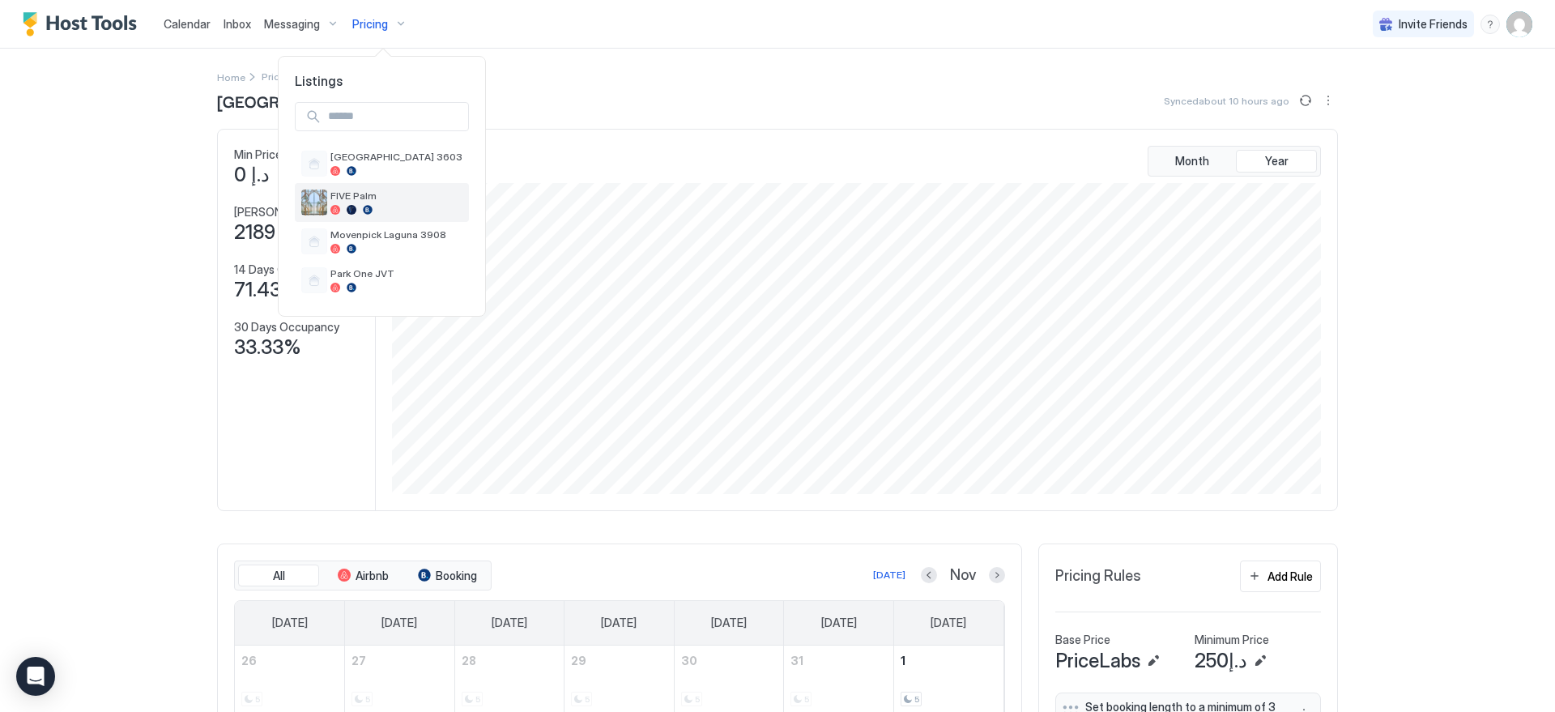
click at [378, 198] on span "FIVE Palm" at bounding box center [396, 196] width 132 height 12
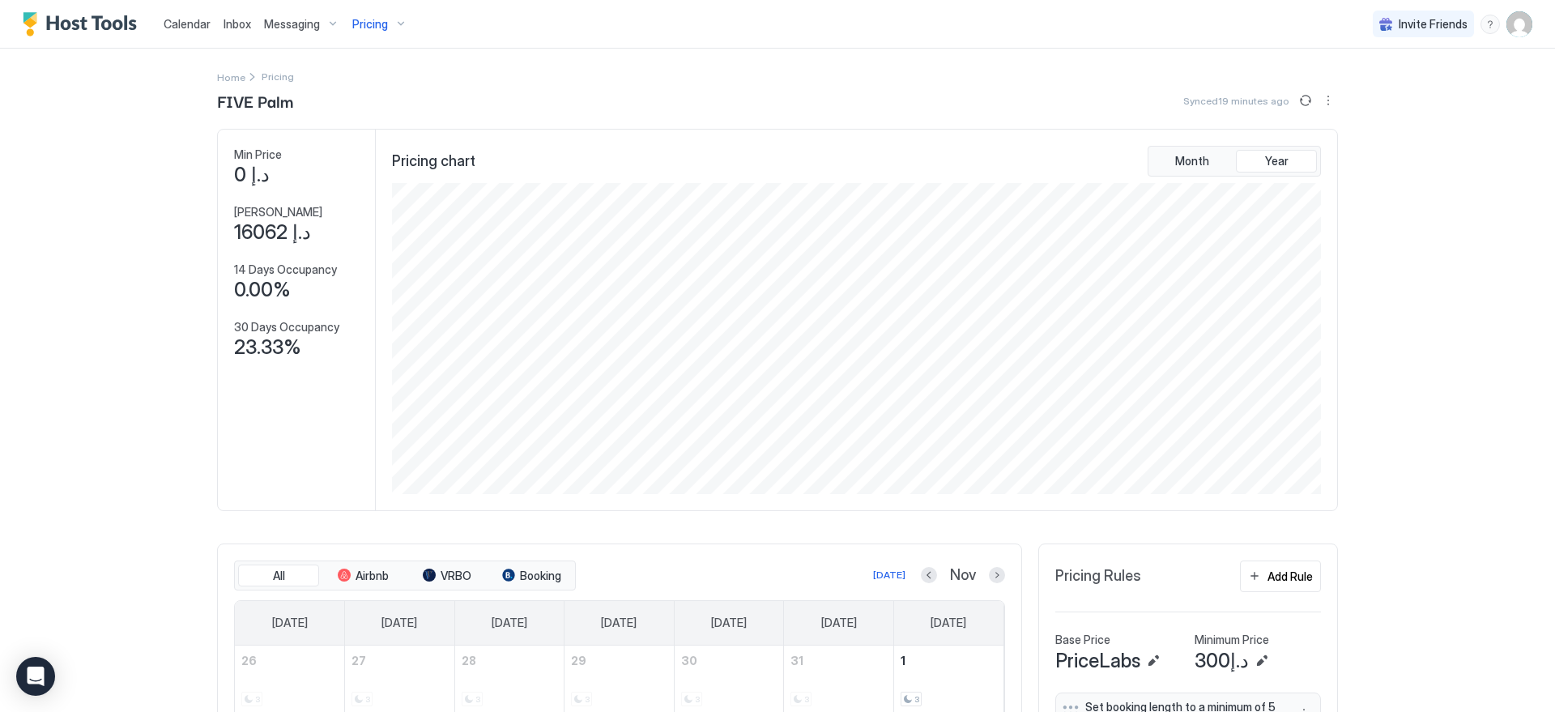
click at [120, 282] on div "Calendar Inbox Messaging Pricing Invite Friends EN Home Pricing FIVE Palm Synce…" at bounding box center [777, 356] width 1555 height 712
